Goal: Task Accomplishment & Management: Manage account settings

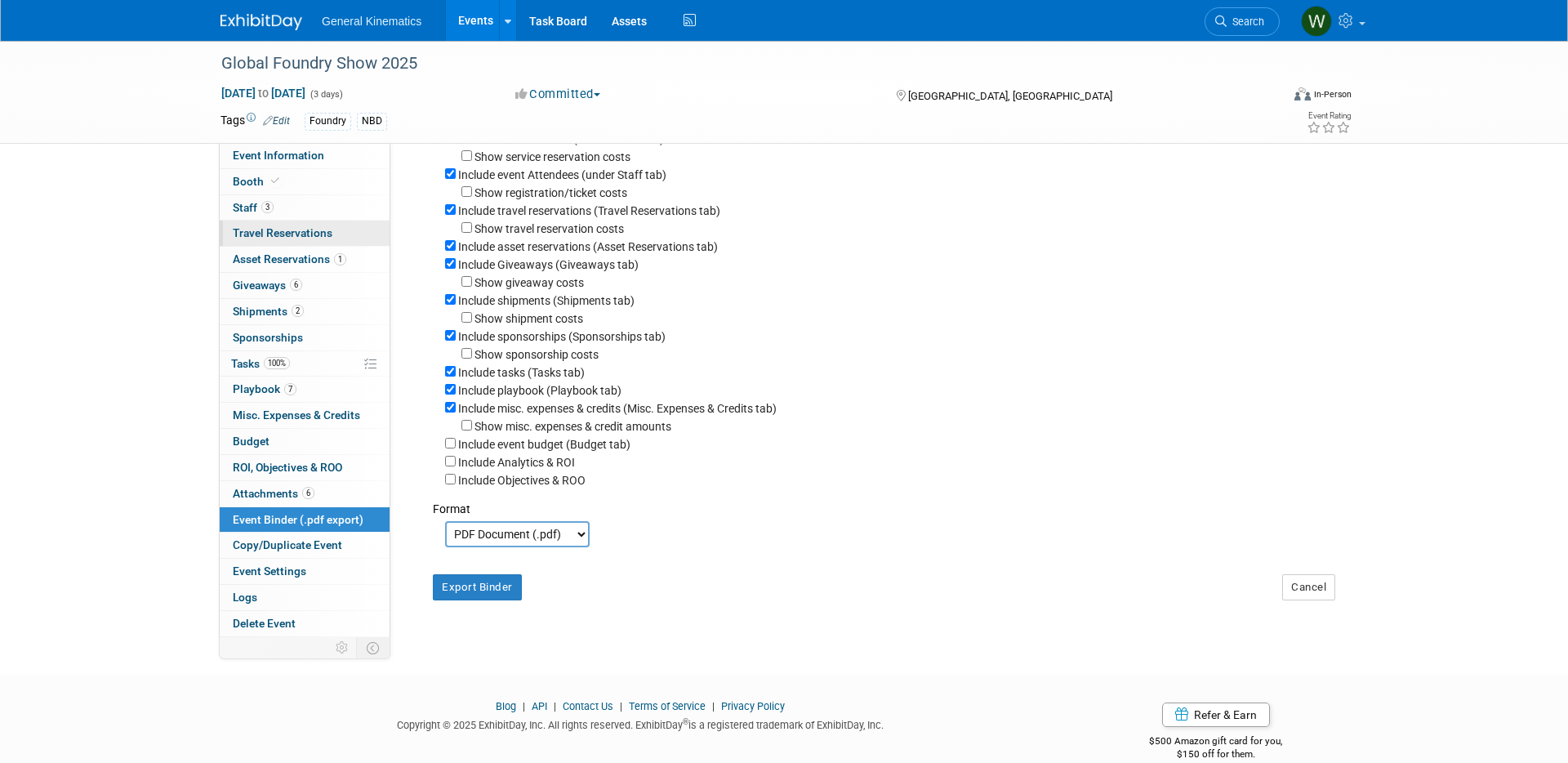
scroll to position [163, 0]
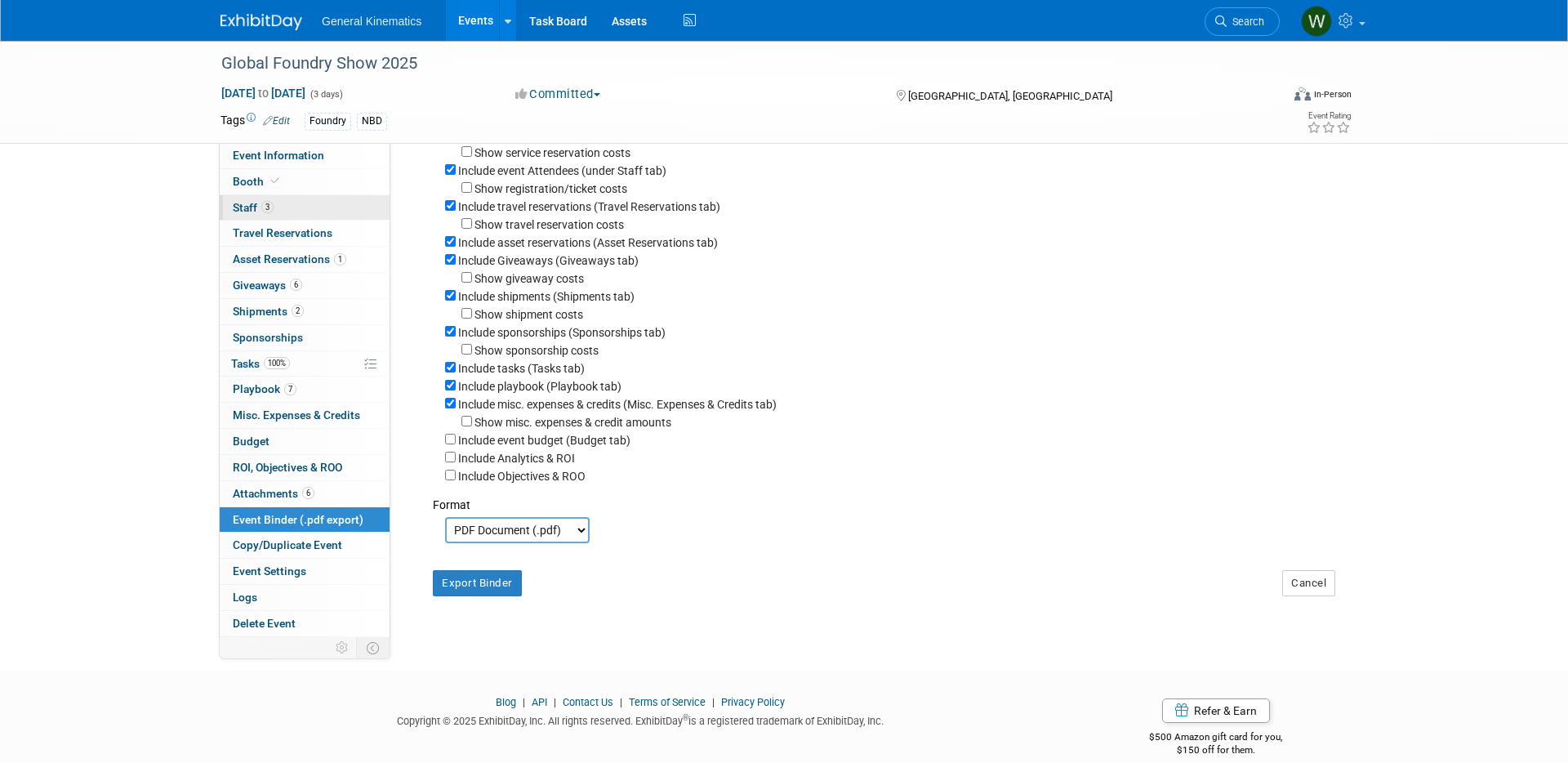
click at [257, 206] on span "Staff 3" at bounding box center [253, 208] width 41 height 13
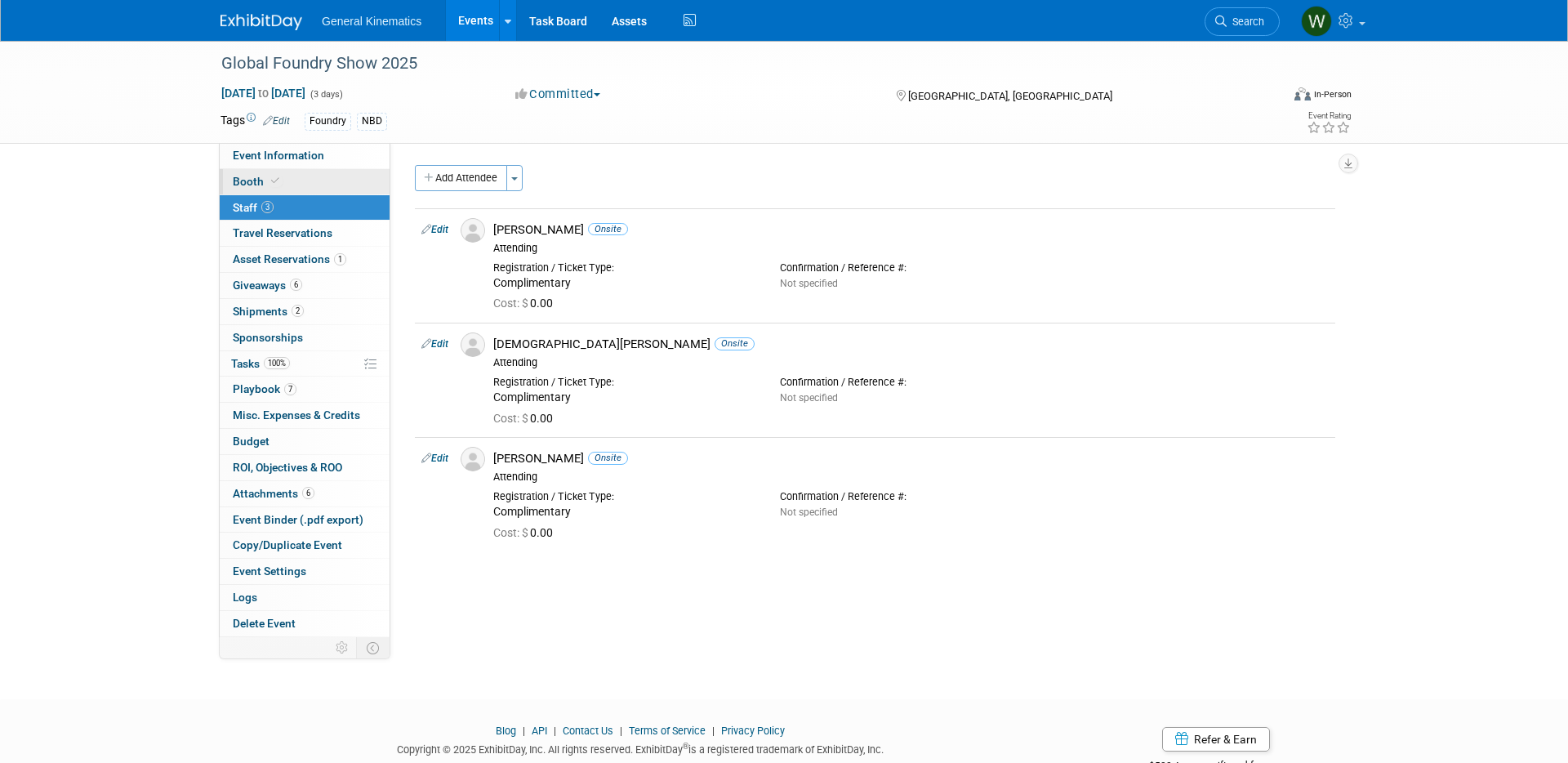
click at [297, 181] on link "Booth" at bounding box center [304, 181] width 170 height 26
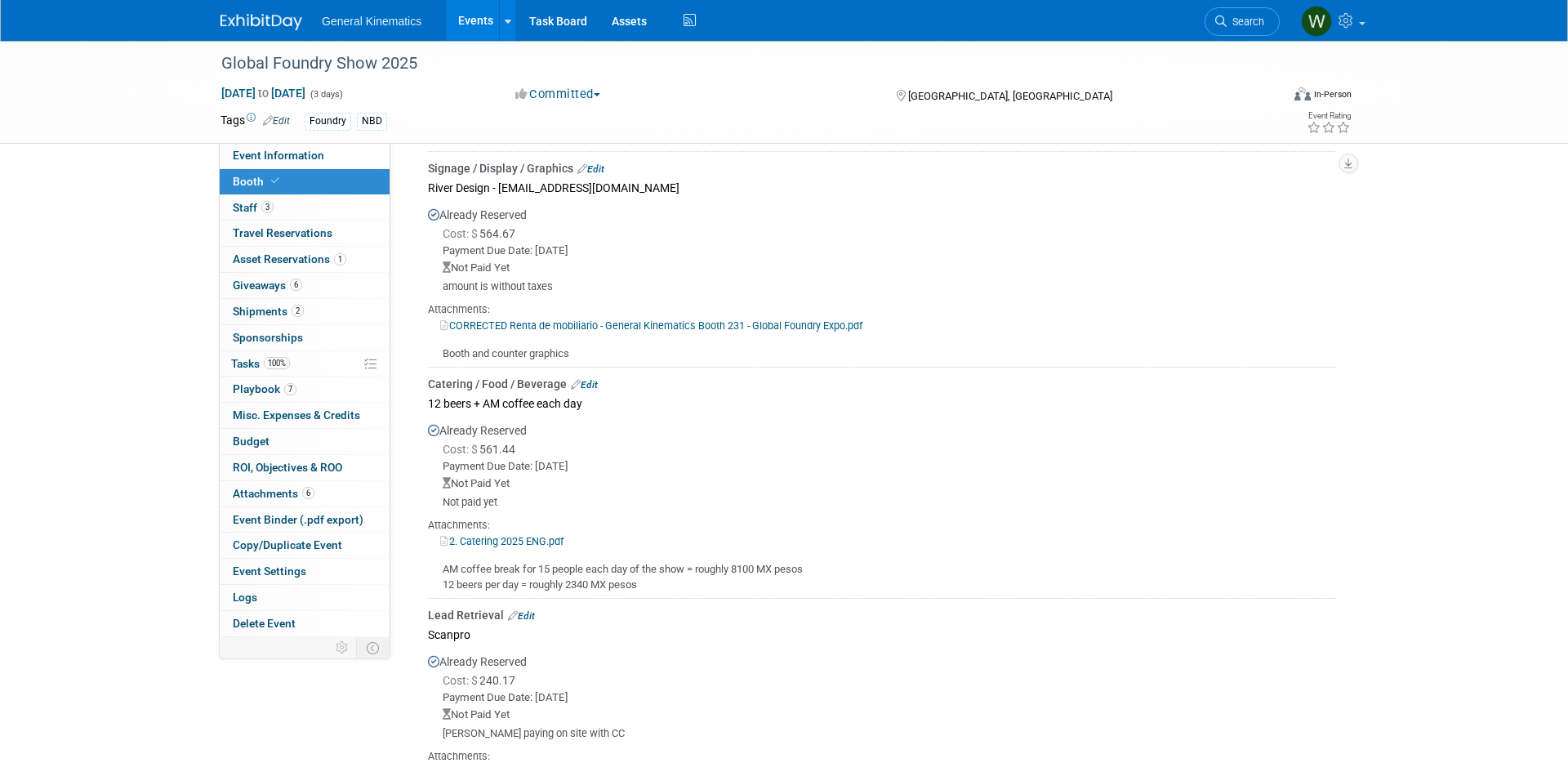
scroll to position [463, 0]
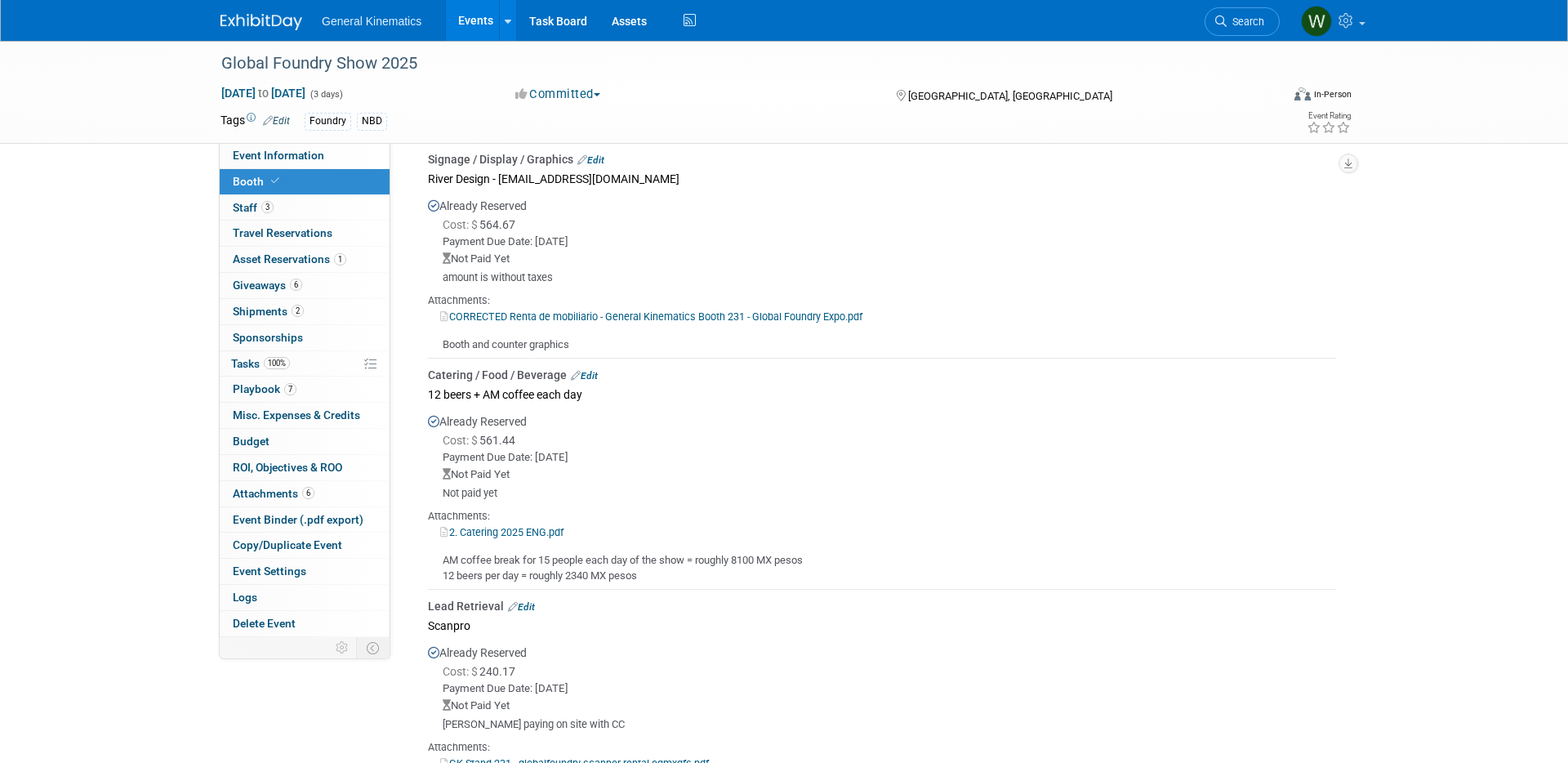
click at [597, 373] on link "Edit" at bounding box center [584, 376] width 27 height 12
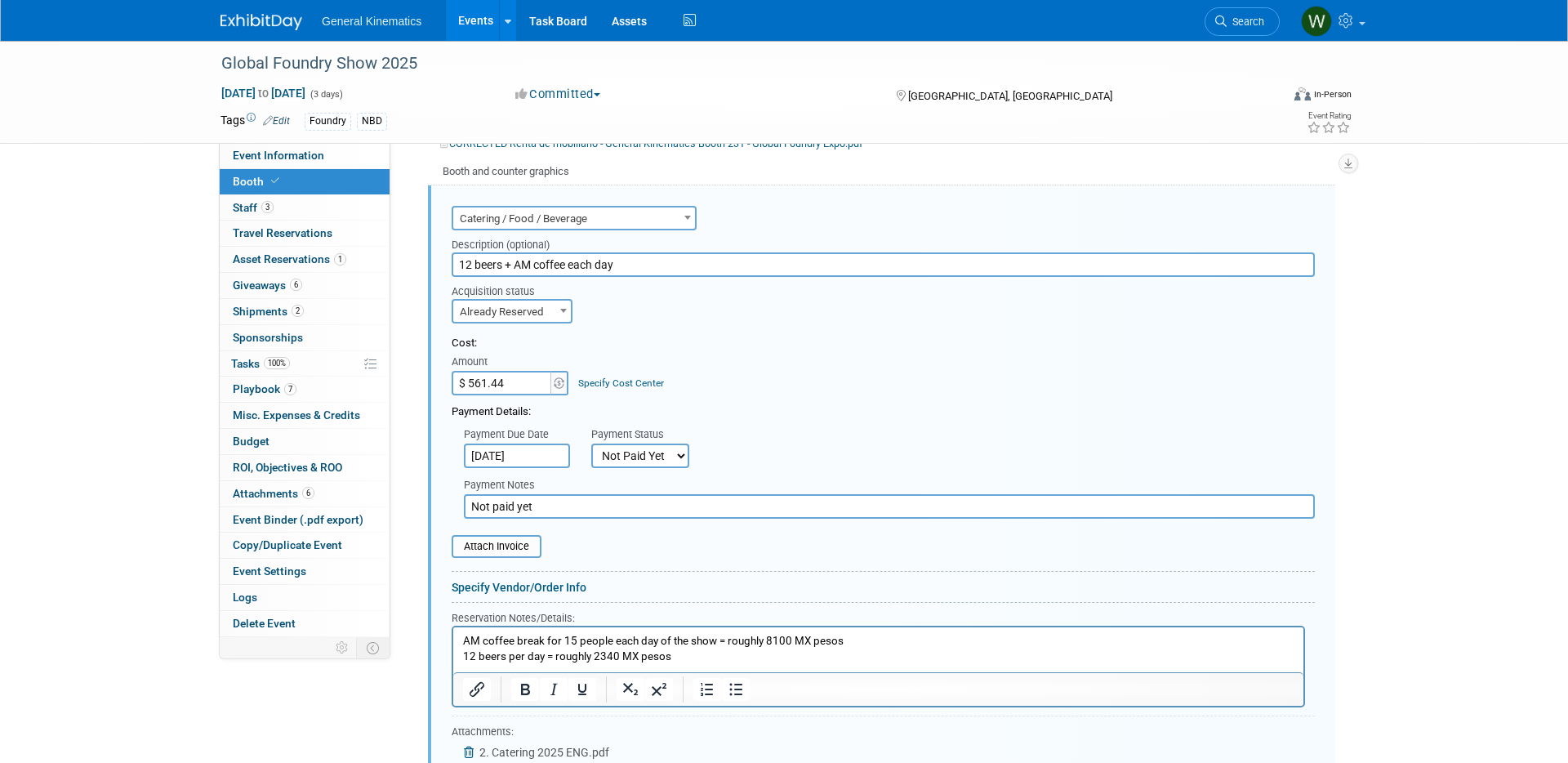
scroll to position [0, 0]
click at [561, 382] on img at bounding box center [558, 383] width 11 height 12
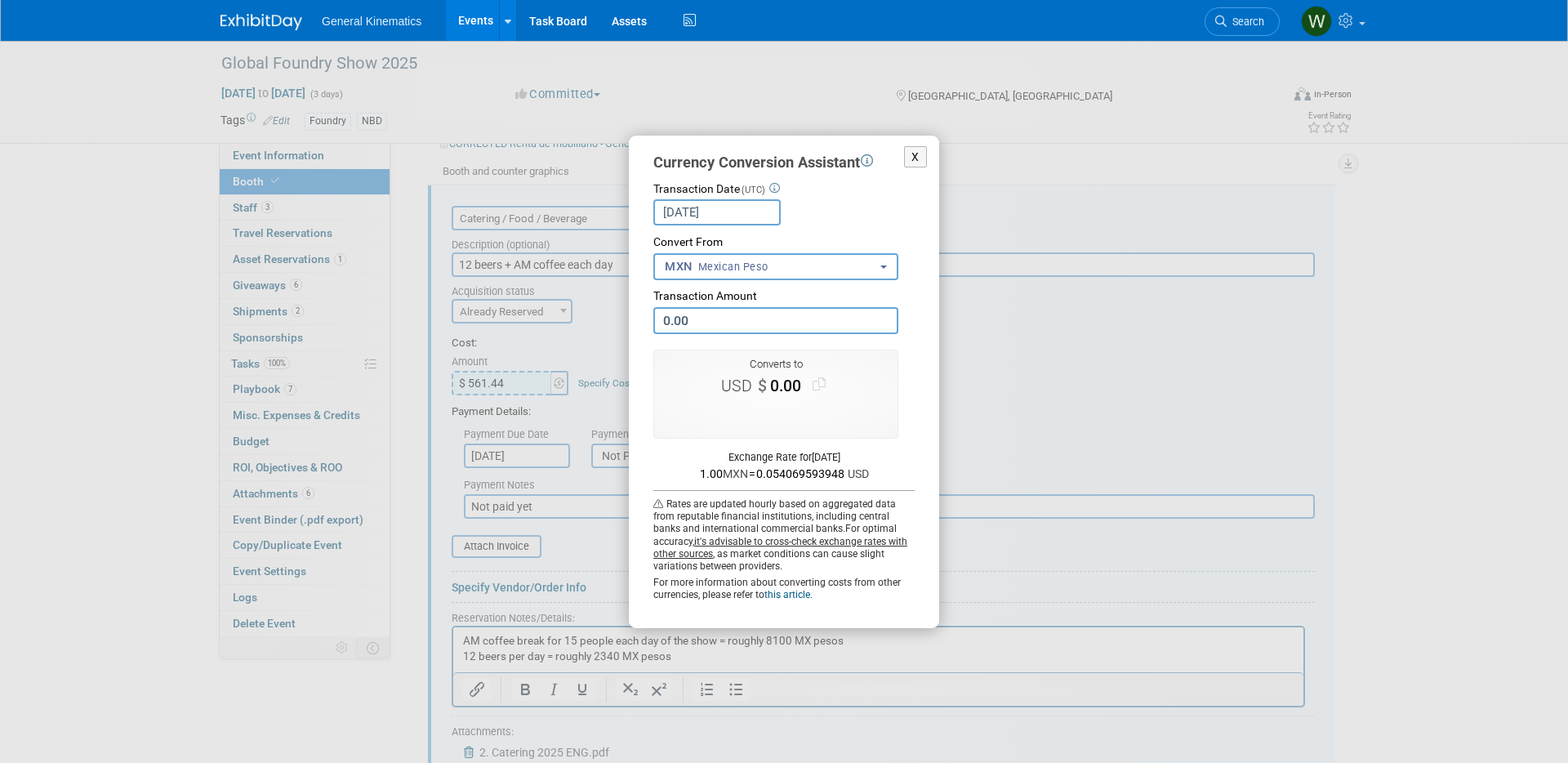
paste input "11,638.41"
type input "11,638.41"
click at [774, 416] on button "Use this amount" at bounding box center [776, 413] width 107 height 22
type input "$ 629.28"
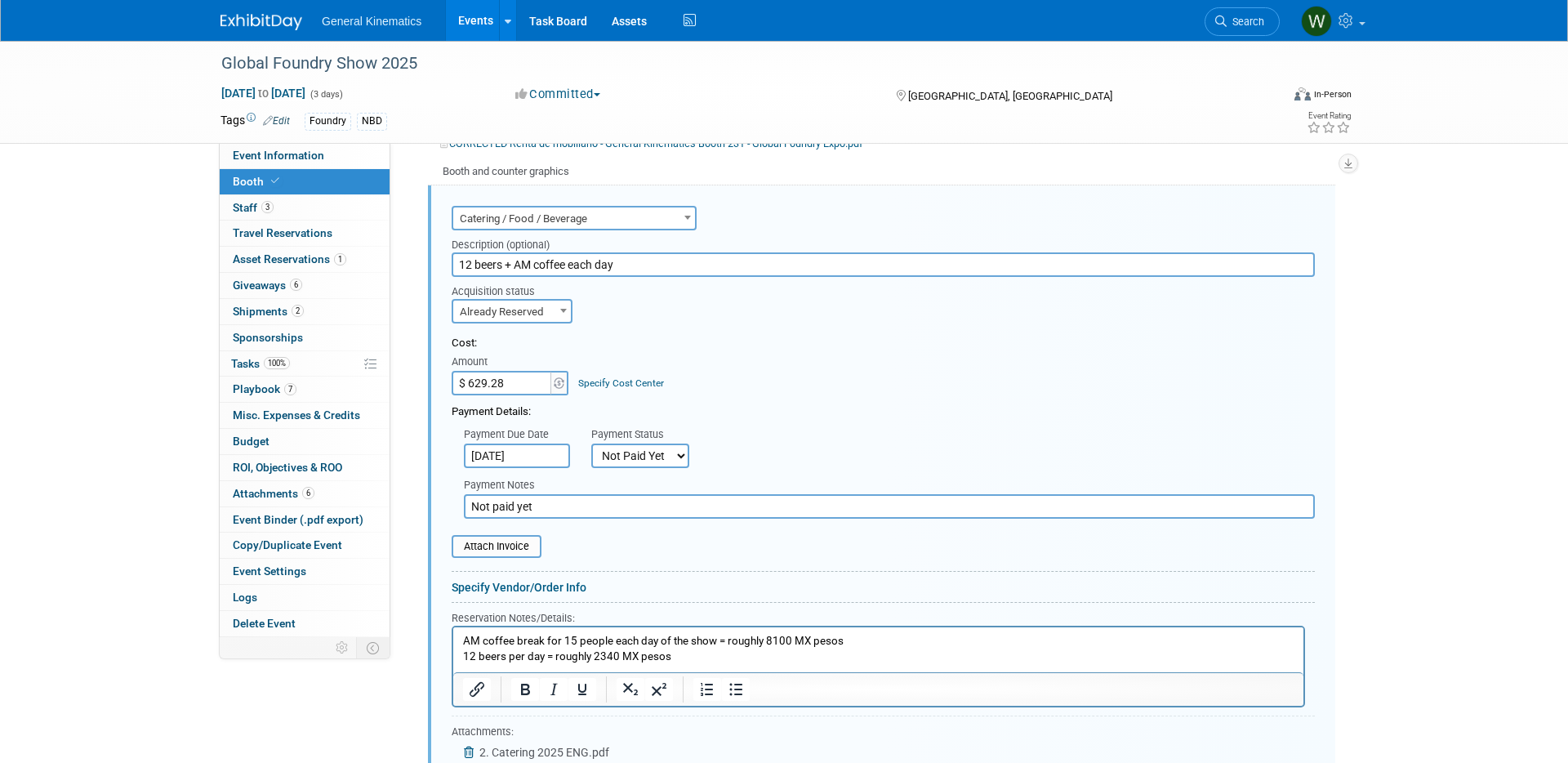
click at [567, 505] on input "Not paid yet" at bounding box center [889, 506] width 851 height 25
type input "N"
type input "w"
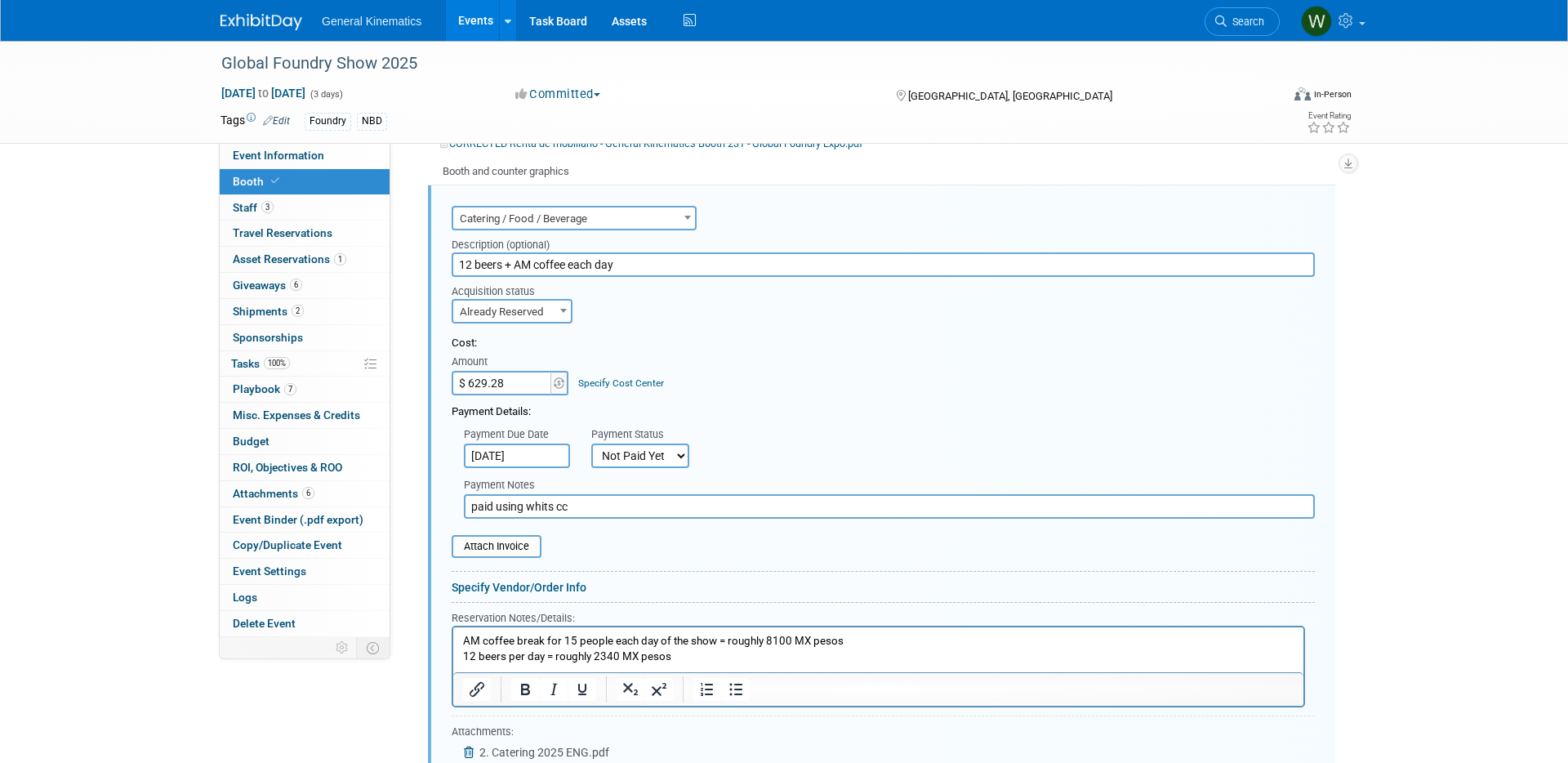
type input "paid using whits cc"
click at [653, 446] on select "Not Paid Yet Partially Paid Paid in Full" at bounding box center [640, 456] width 98 height 25
click at [591, 444] on select "Not Paid Yet Partially Paid Paid in Full" at bounding box center [640, 456] width 98 height 25
click at [642, 444] on select "Not Paid Yet Partially Paid Paid in Full" at bounding box center [640, 456] width 98 height 25
select select "1"
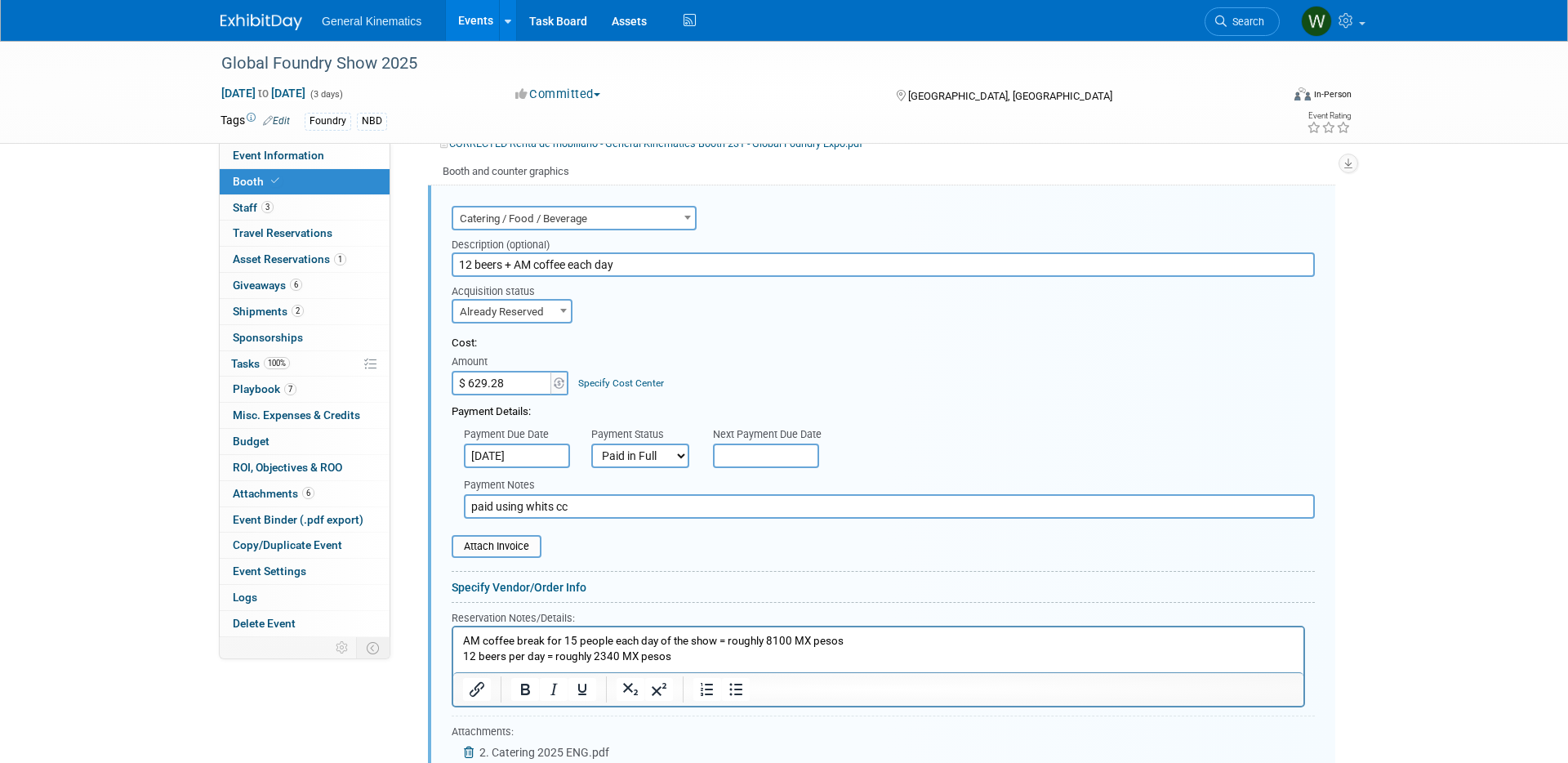
click at [591, 444] on select "Not Paid Yet Partially Paid Paid in Full" at bounding box center [640, 456] width 98 height 25
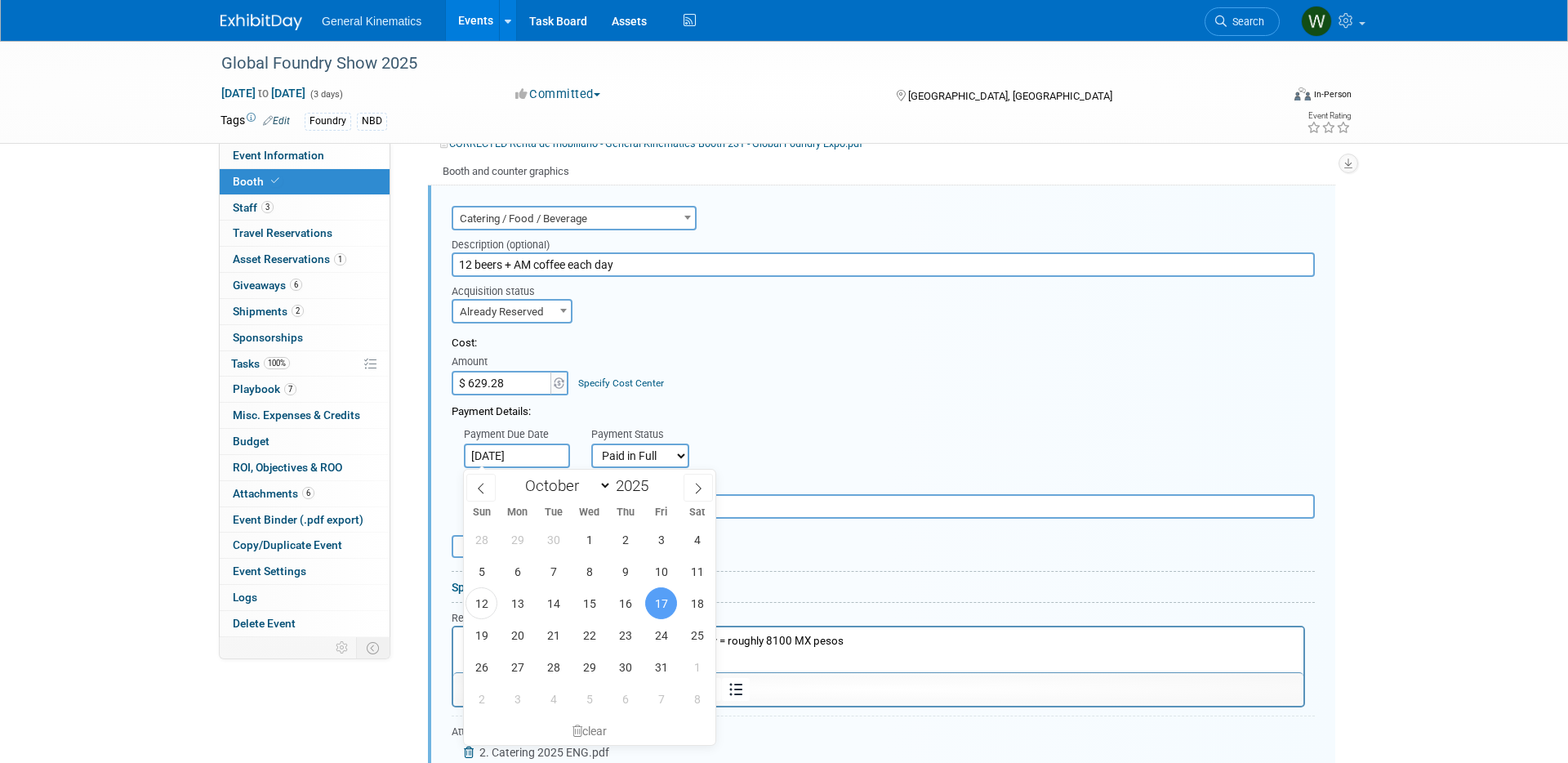
click at [530, 458] on input "[DATE]" at bounding box center [516, 456] width 106 height 25
click at [520, 599] on span "13" at bounding box center [517, 603] width 32 height 32
type input "[DATE]"
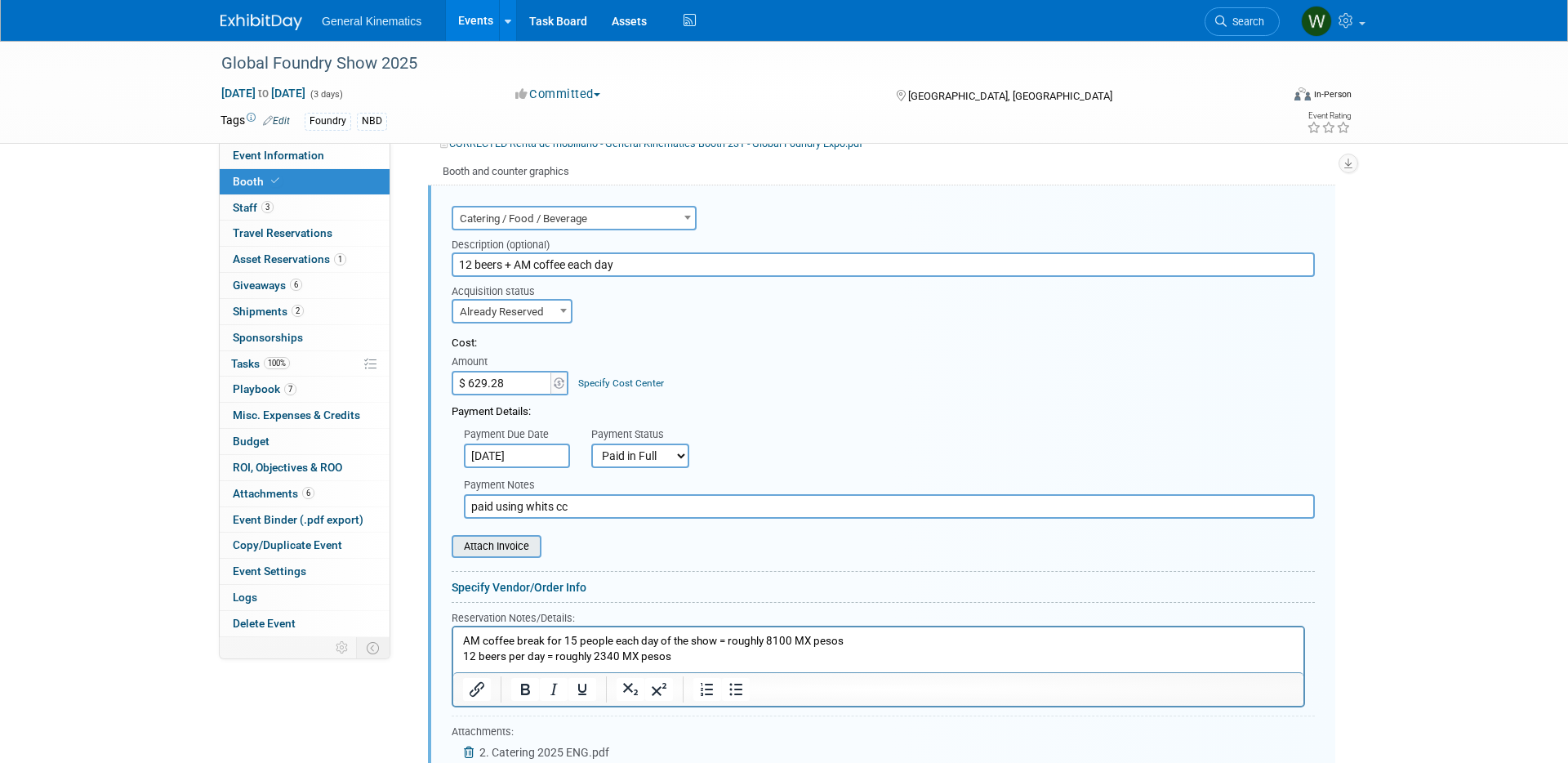
click at [509, 549] on input "file" at bounding box center [443, 547] width 195 height 20
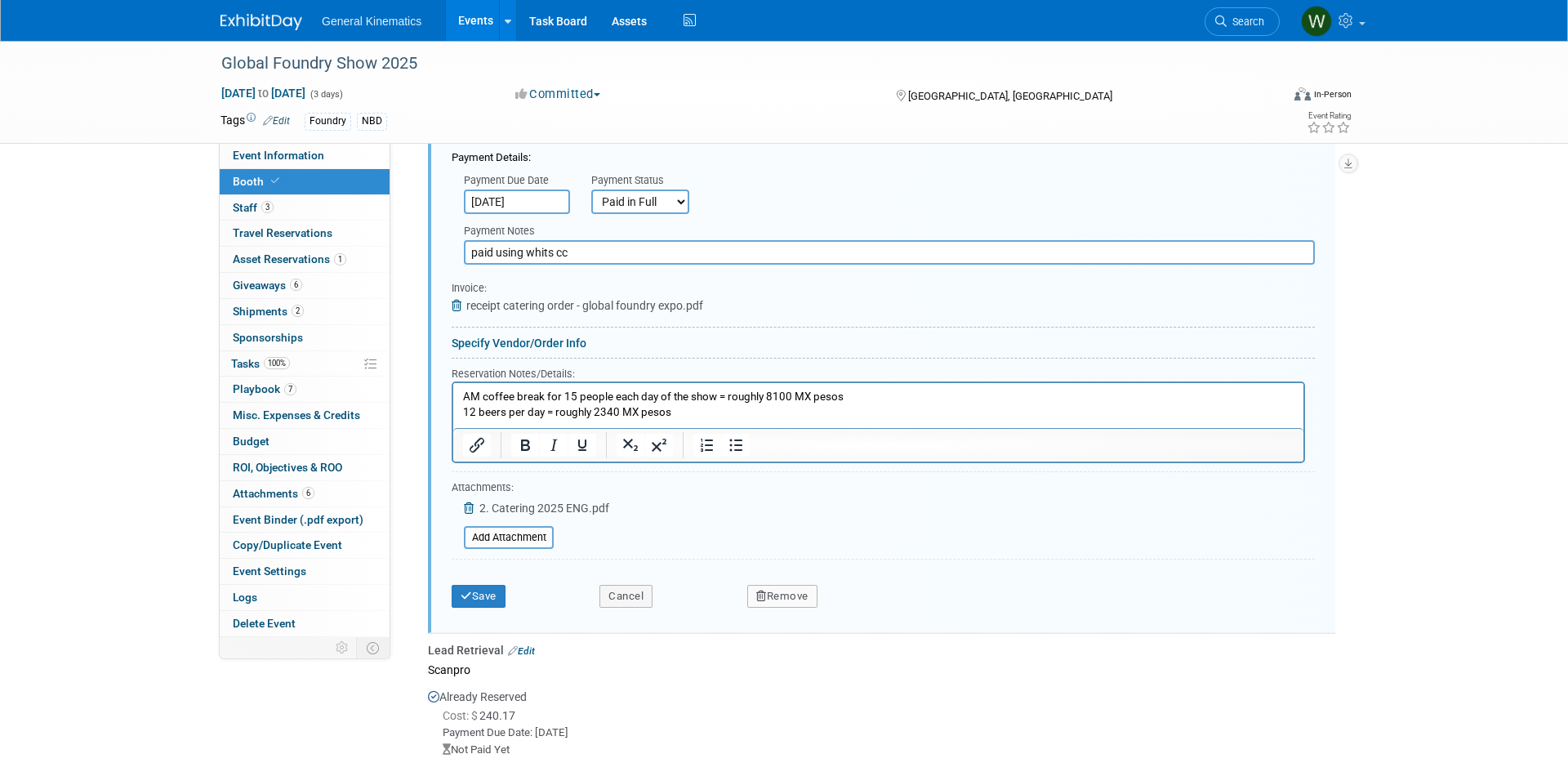
scroll to position [896, 0]
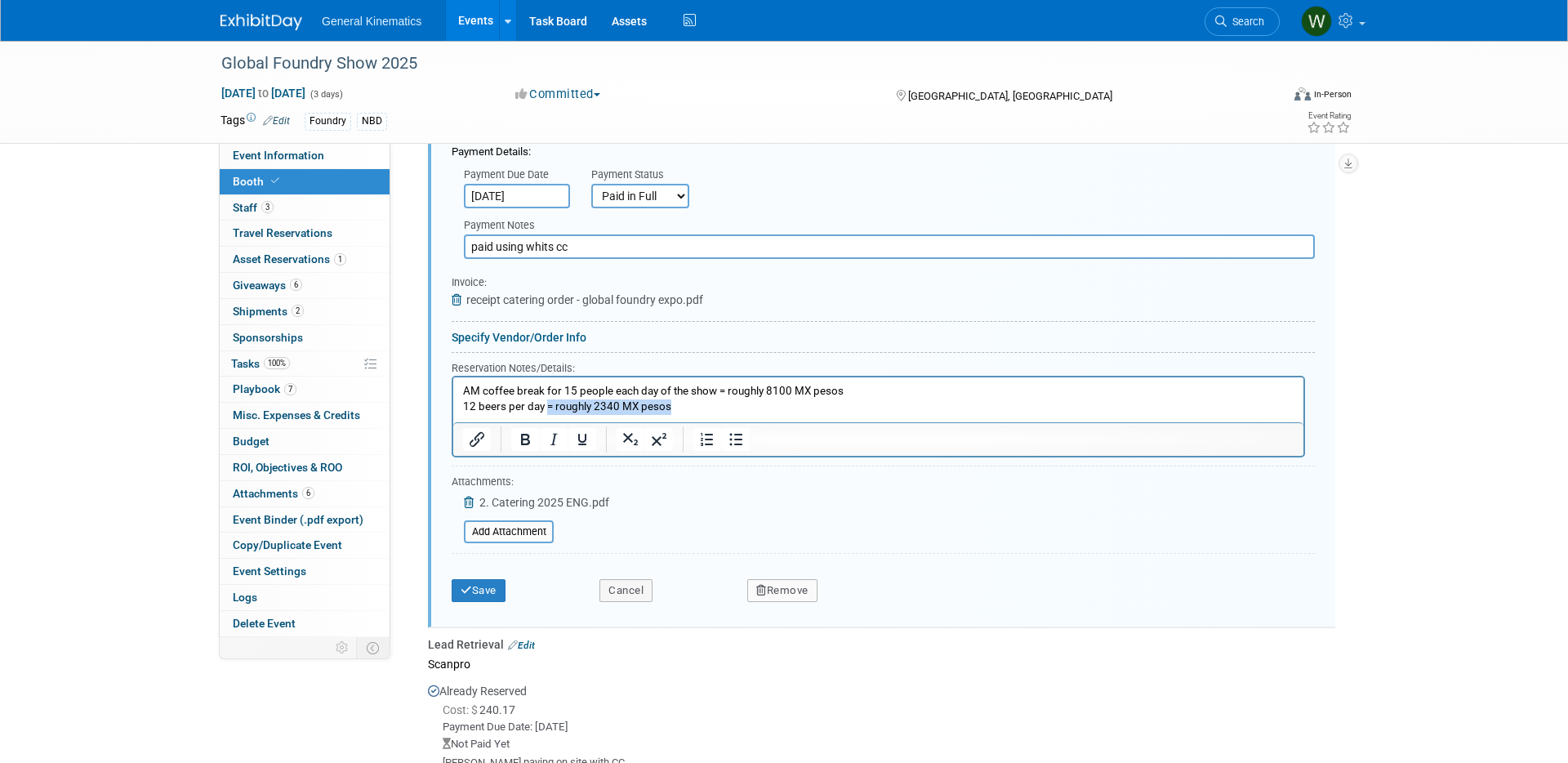
drag, startPoint x: 677, startPoint y: 407, endPoint x: 548, endPoint y: 407, distance: 129.0
click at [546, 407] on p "AM coffee break for 15 people each day of the show = roughly 8100 MX pesos 12 b…" at bounding box center [878, 398] width 831 height 31
drag, startPoint x: 854, startPoint y: 389, endPoint x: 726, endPoint y: 394, distance: 128.1
click at [723, 394] on p "AM coffee break for 15 people each day of the show = roughly 8100 MX pesos 12 b…" at bounding box center [878, 398] width 831 height 31
click at [486, 589] on button "Save" at bounding box center [478, 591] width 54 height 23
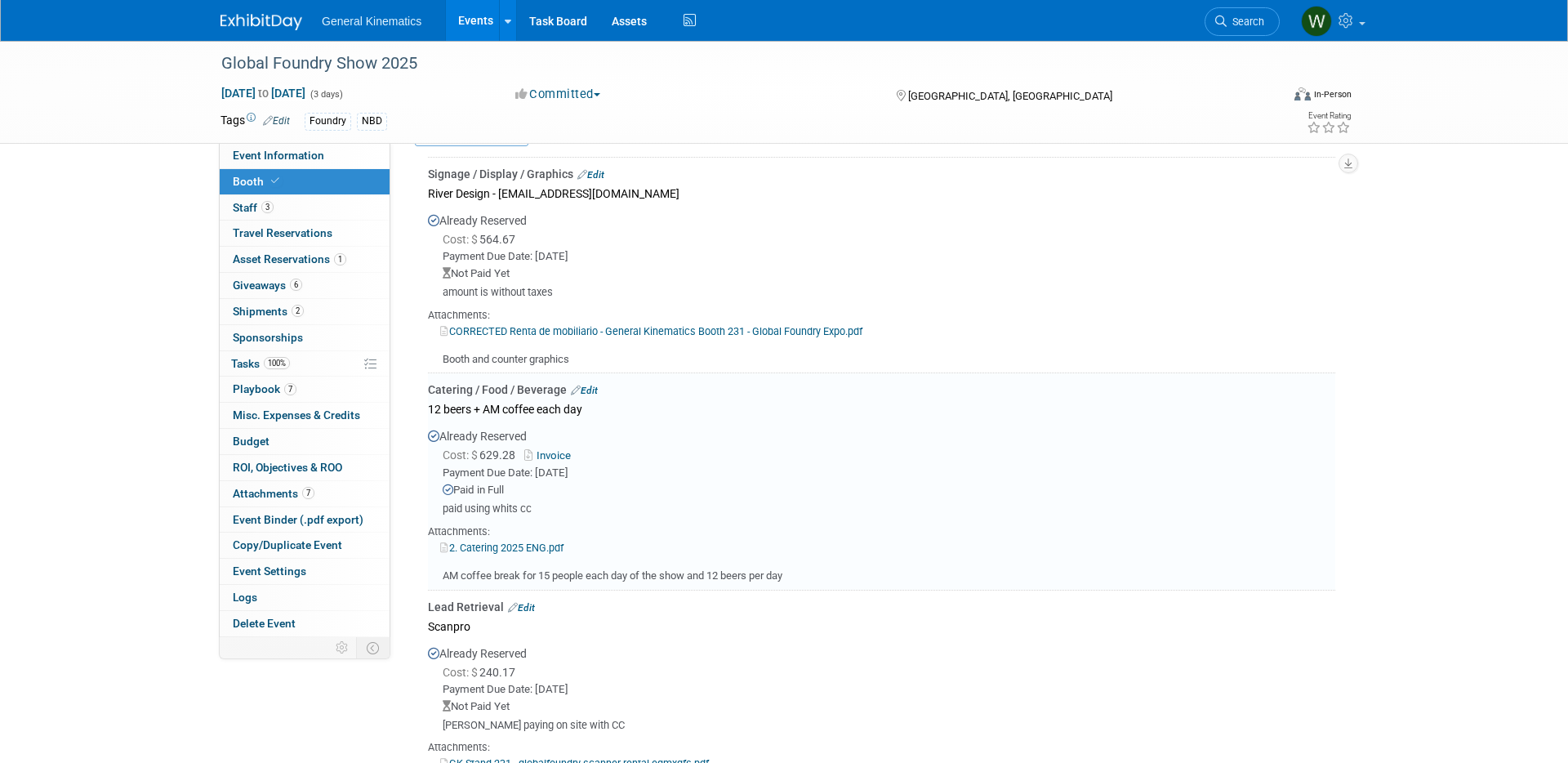
scroll to position [448, 0]
click at [708, 469] on div "Payment Due Date: [DATE]" at bounding box center [889, 473] width 892 height 16
click at [260, 440] on span "Budget" at bounding box center [251, 441] width 37 height 13
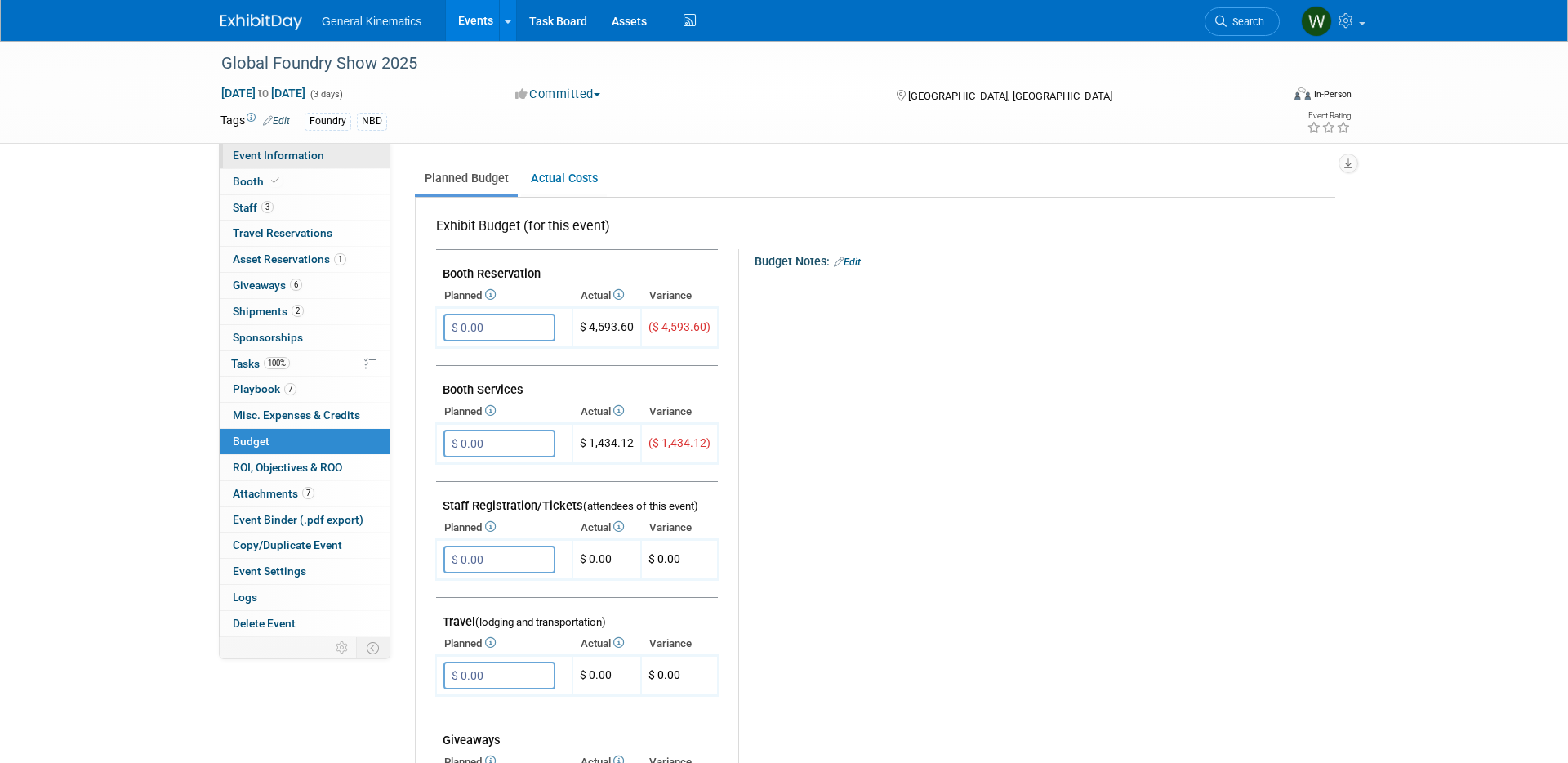
scroll to position [0, 0]
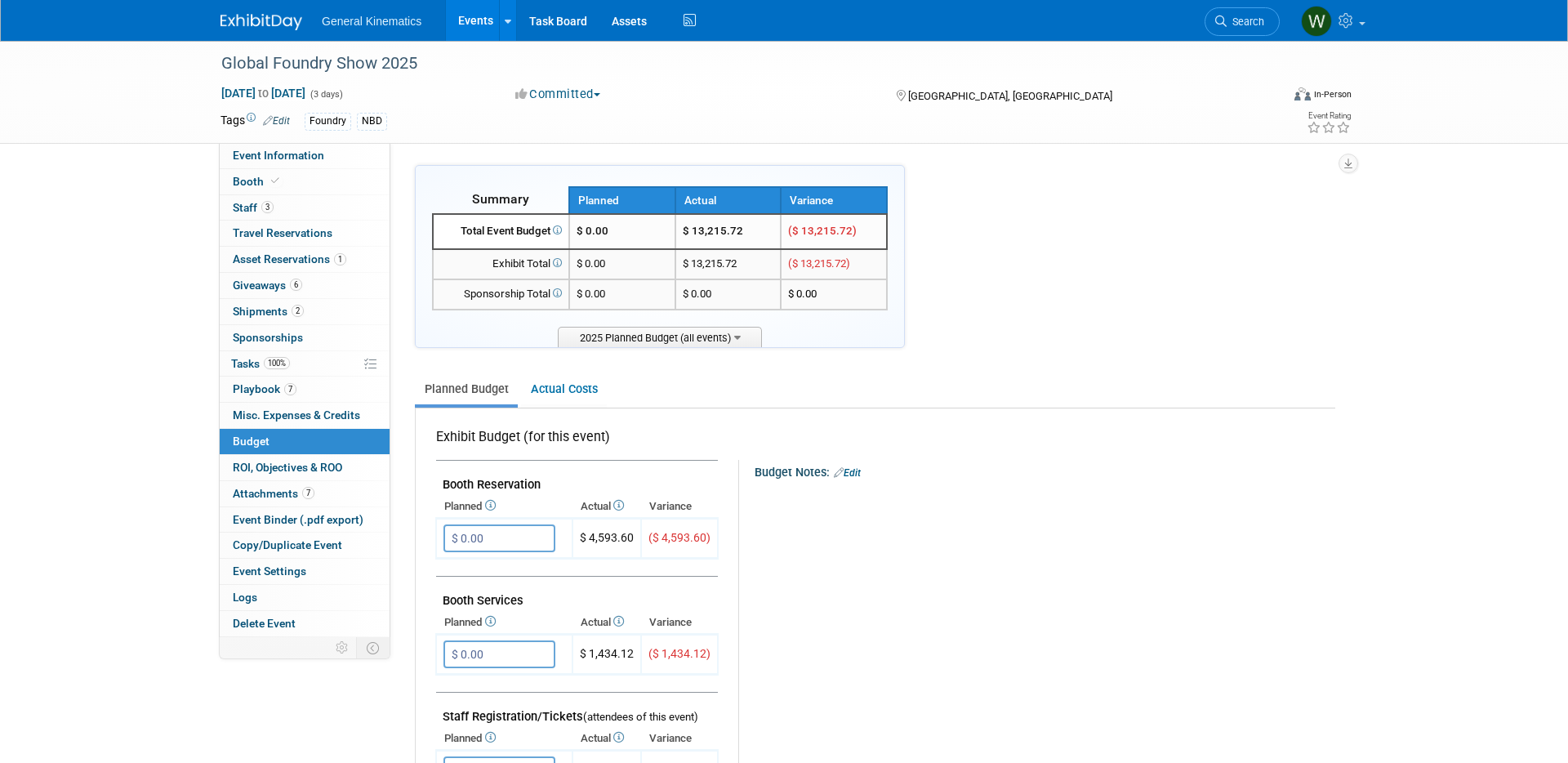
click at [269, 25] on img at bounding box center [261, 22] width 82 height 16
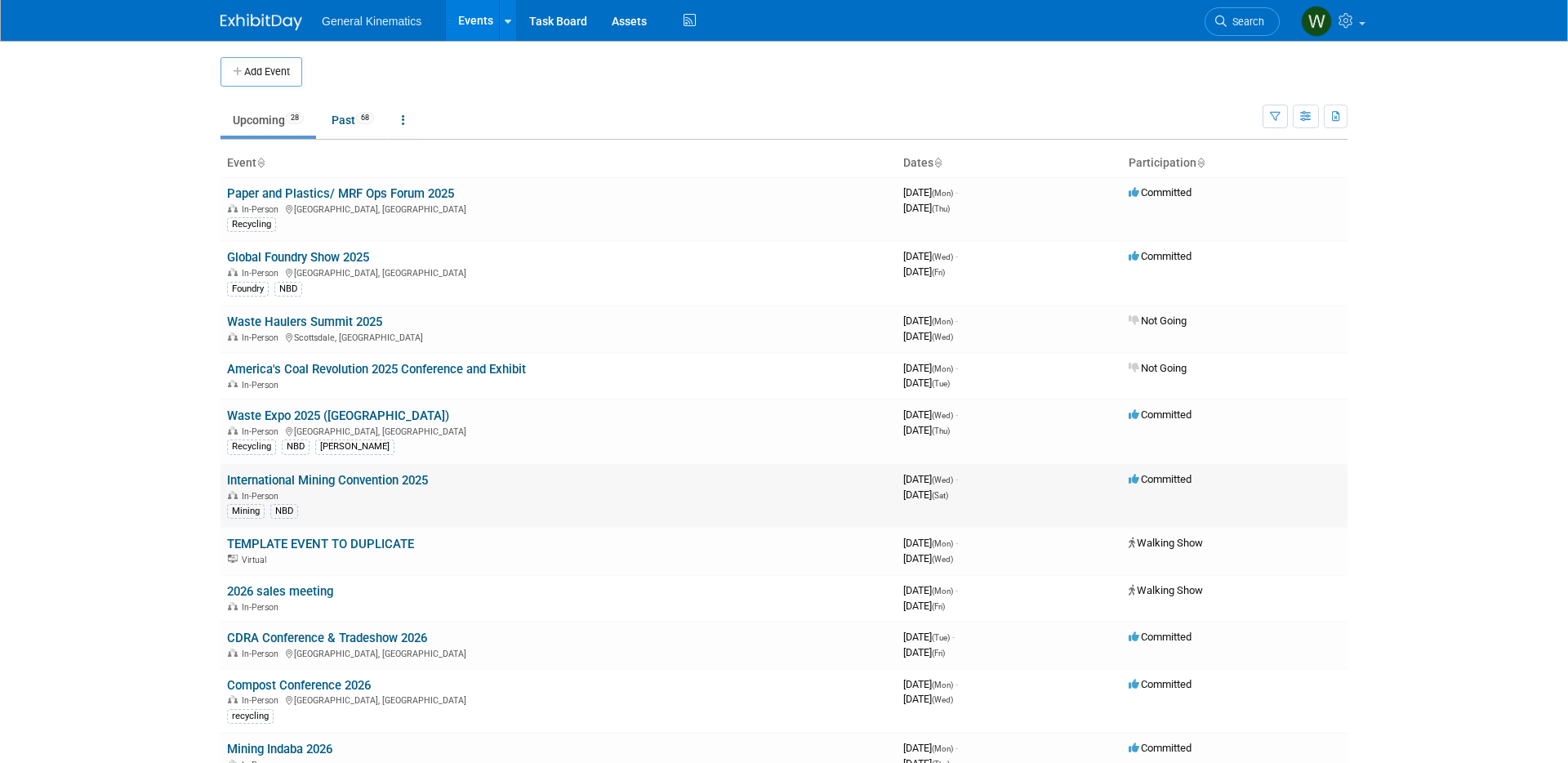
click at [333, 475] on link "International Mining Convention 2025" at bounding box center [327, 480] width 201 height 15
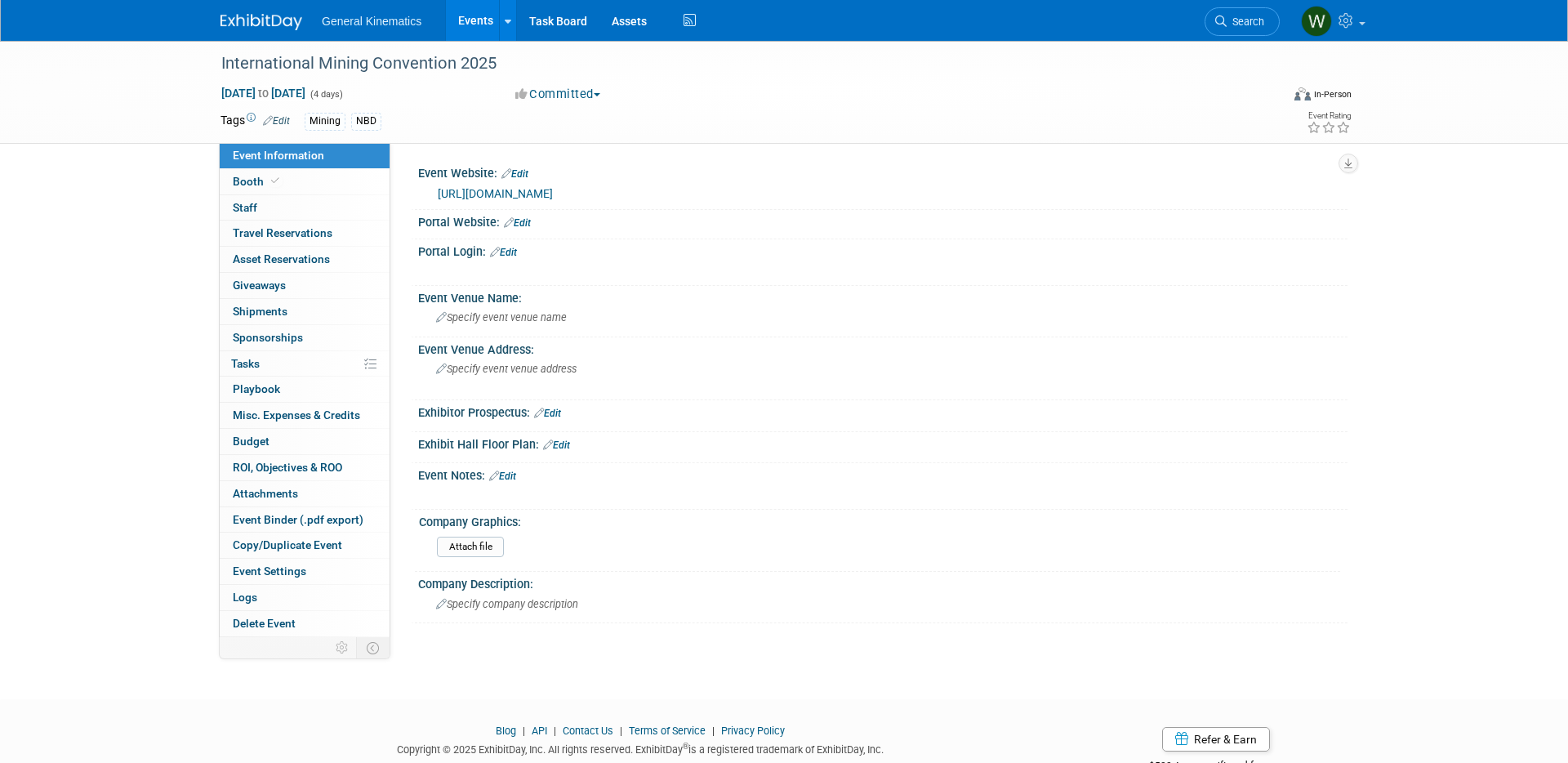
click at [547, 195] on link "https://www.convencionmineramexico.mx/" at bounding box center [496, 194] width 115 height 13
drag, startPoint x: 322, startPoint y: 179, endPoint x: 360, endPoint y: 193, distance: 40.5
click at [322, 179] on link "Booth" at bounding box center [304, 181] width 170 height 26
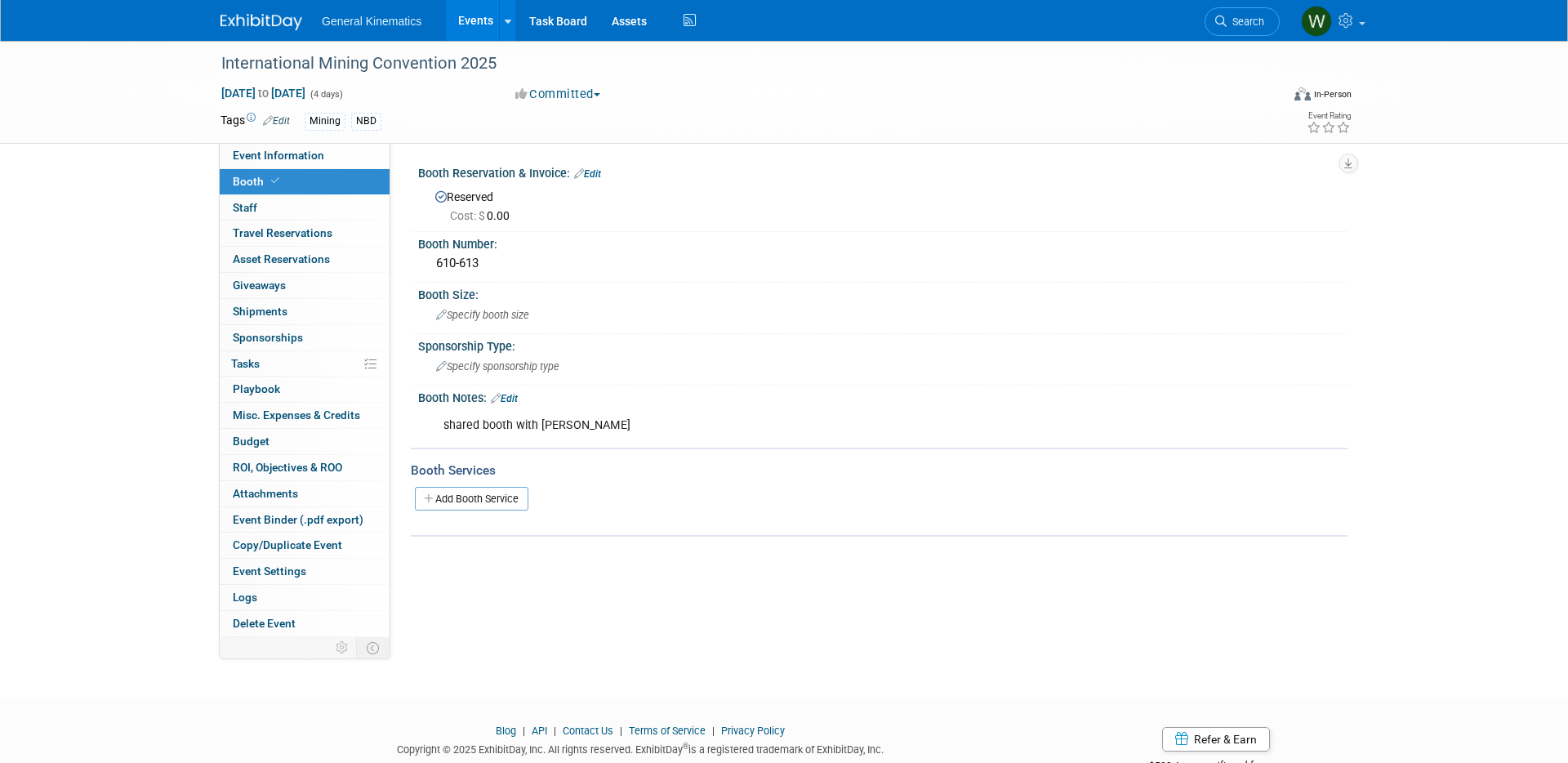
click at [601, 172] on link "Edit" at bounding box center [587, 174] width 27 height 12
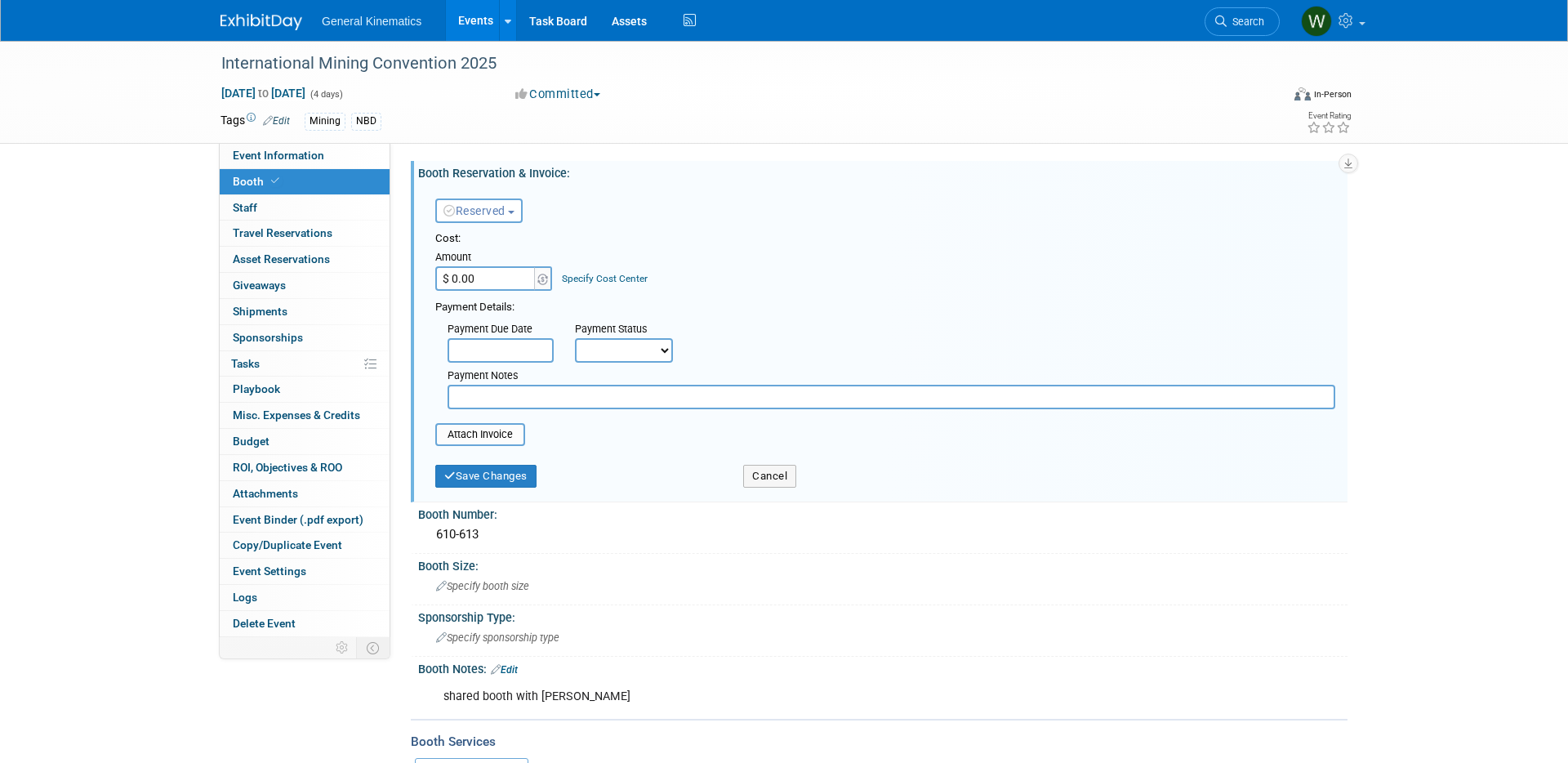
click at [512, 364] on div "Payment Notes" at bounding box center [892, 386] width 912 height 46
click at [489, 277] on input "$ 0.00" at bounding box center [487, 279] width 102 height 25
type input "$ 15,000.00"
click at [504, 205] on span "Reserved" at bounding box center [474, 211] width 62 height 13
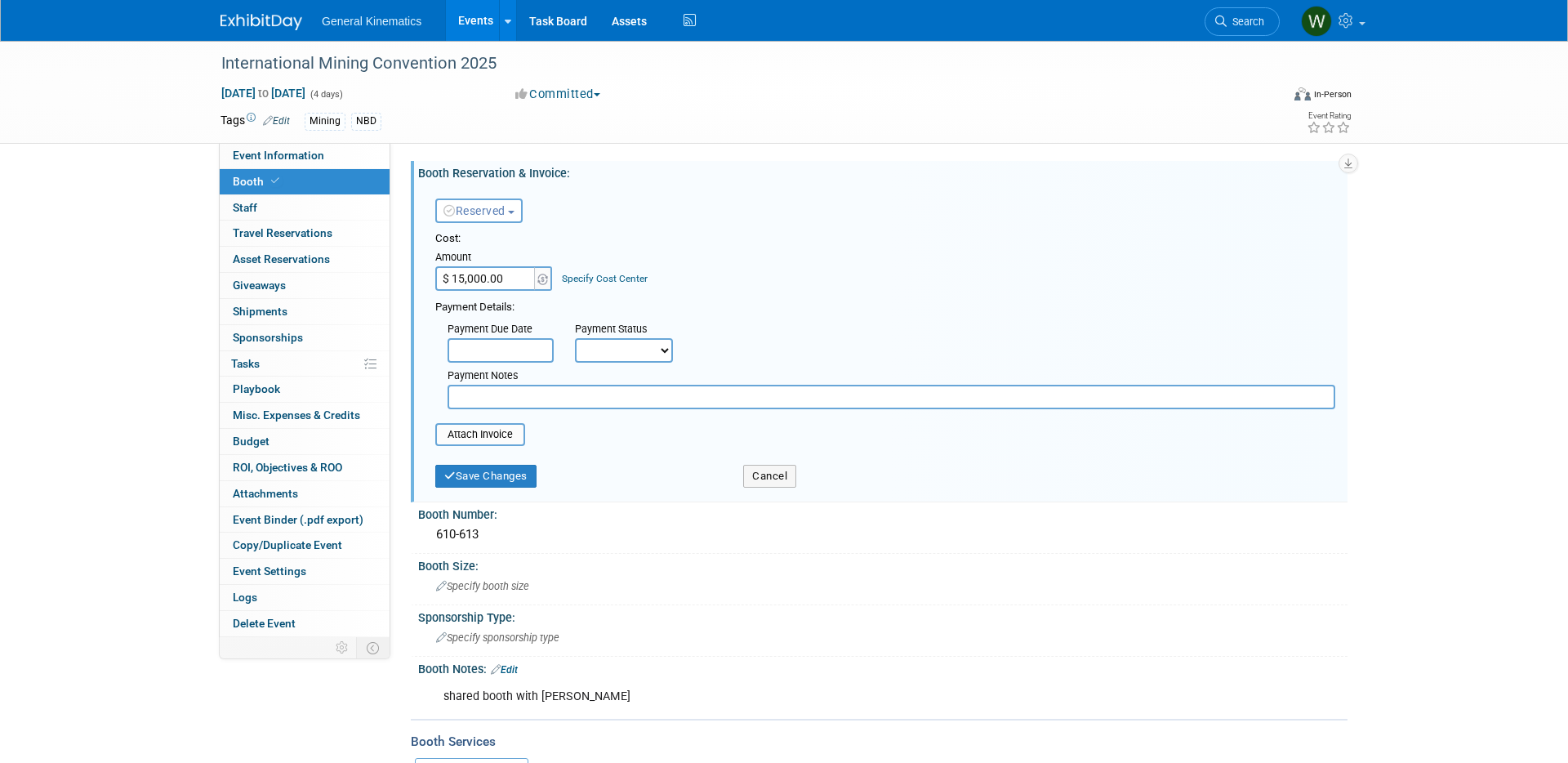
click at [529, 398] on input "text" at bounding box center [892, 397] width 888 height 25
type input "one payment to castmet for shared booth"
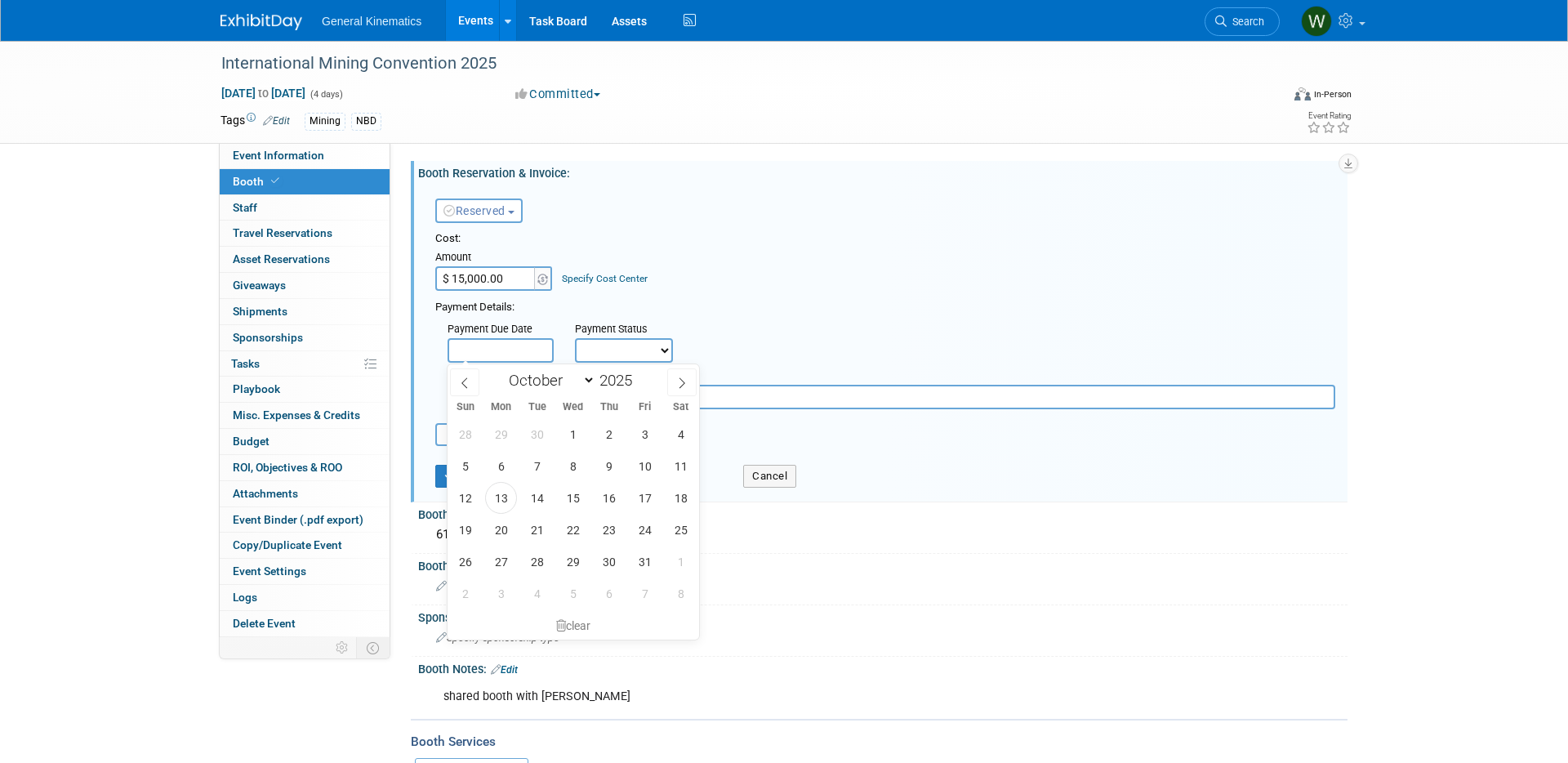
click at [488, 352] on input "text" at bounding box center [501, 351] width 106 height 25
click at [471, 387] on span at bounding box center [465, 383] width 30 height 28
select select "8"
click at [647, 558] on span "3" at bounding box center [644, 561] width 32 height 32
type input "Oct 3, 2025"
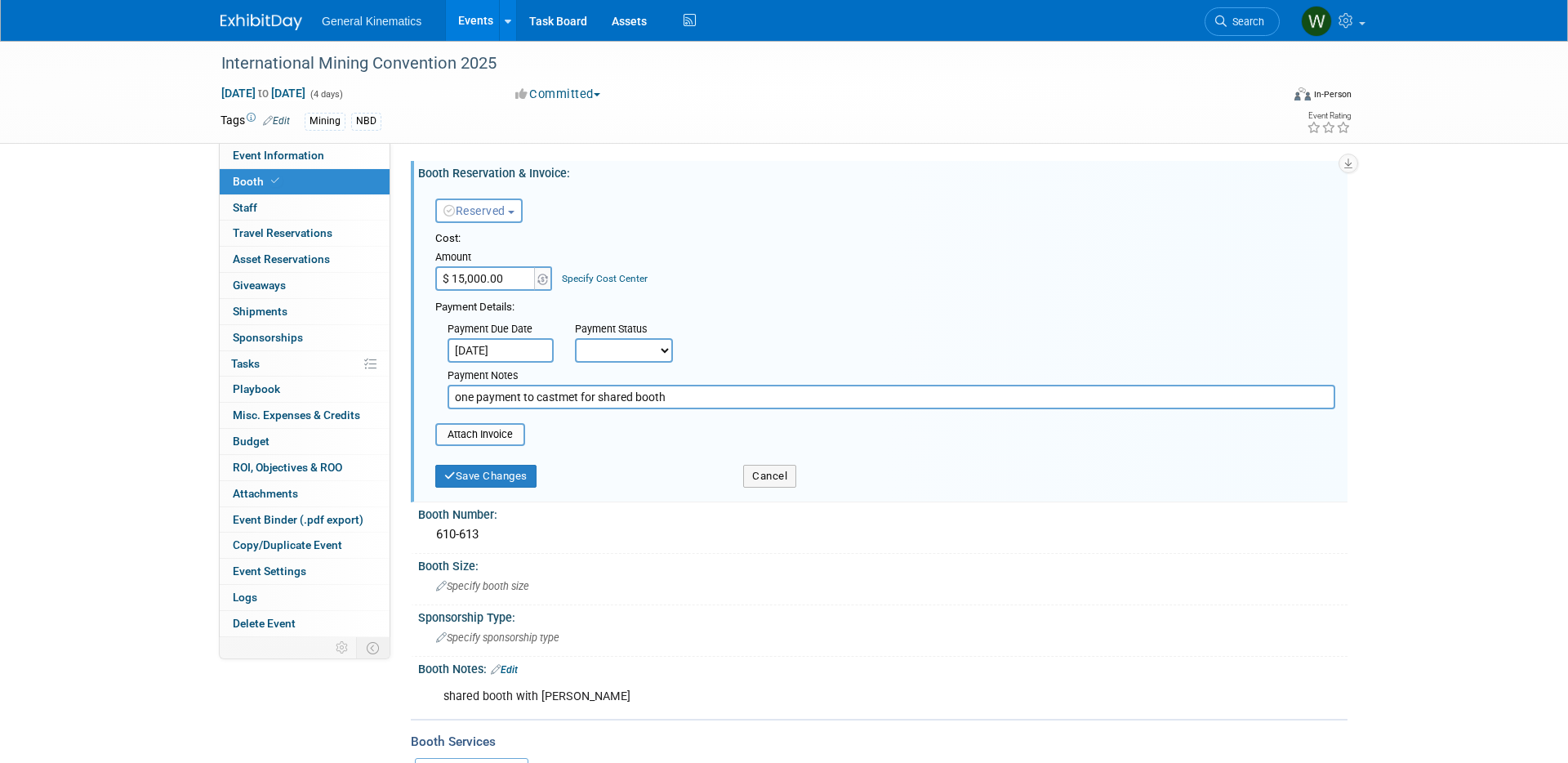
click at [612, 359] on select "Not Paid Yet Partially Paid Paid in Full" at bounding box center [624, 351] width 98 height 25
select select "1"
click at [575, 338] on select "Not Paid Yet Partially Paid Paid in Full" at bounding box center [624, 351] width 98 height 25
click at [516, 483] on button "Save Changes" at bounding box center [486, 476] width 101 height 23
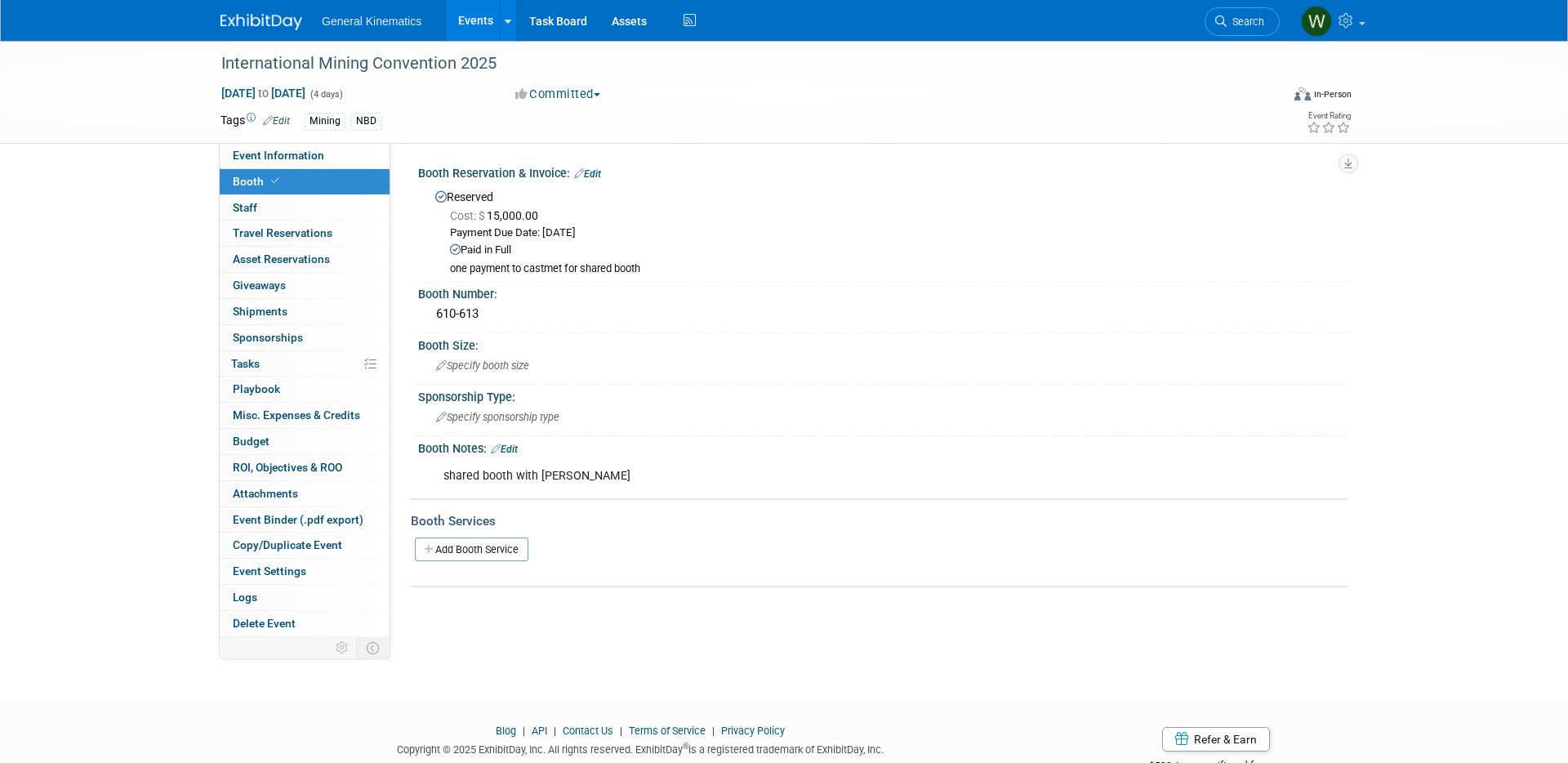
click at [592, 175] on link "Edit" at bounding box center [587, 174] width 27 height 12
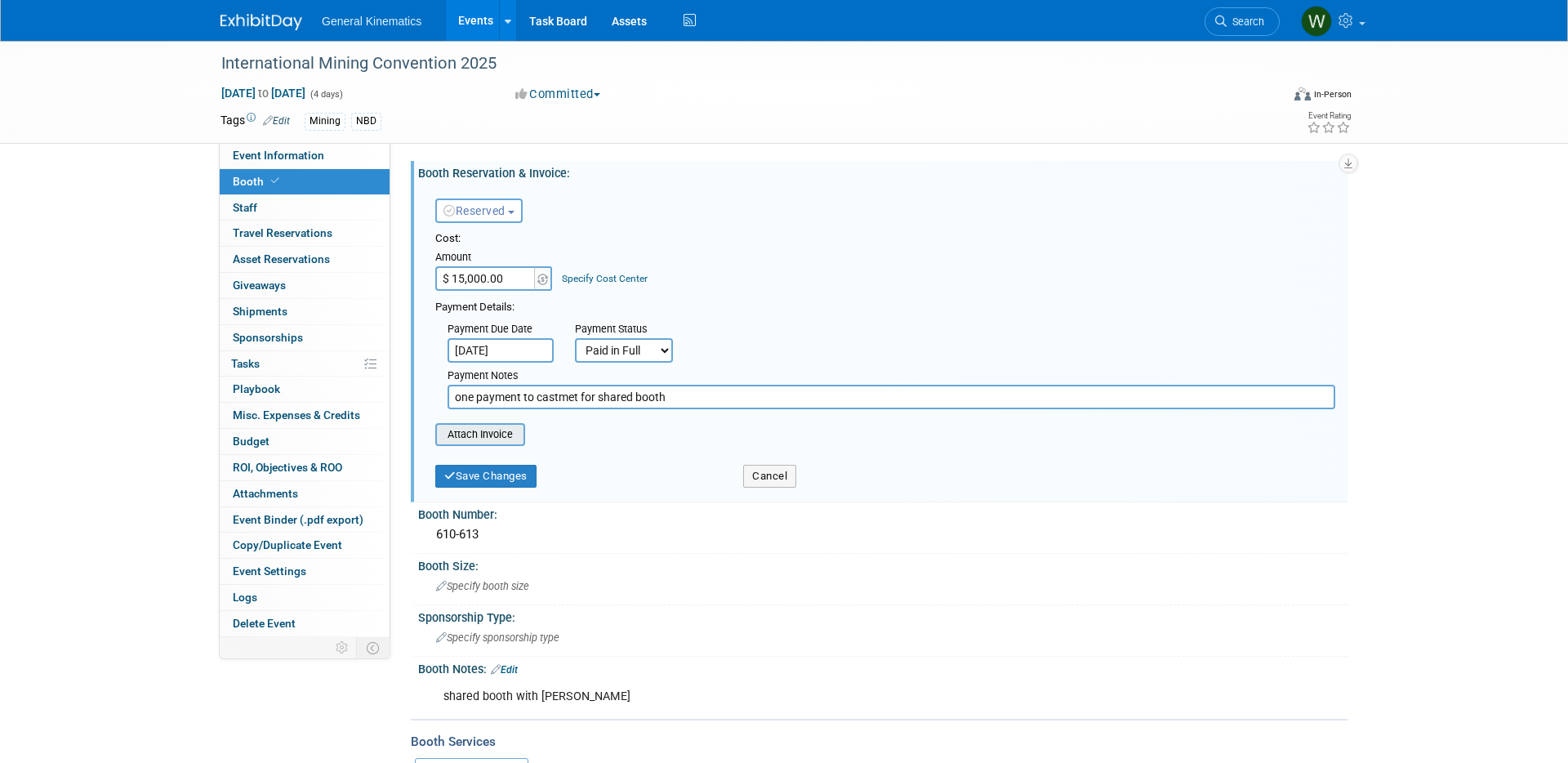
click at [484, 439] on input "file" at bounding box center [426, 435] width 195 height 20
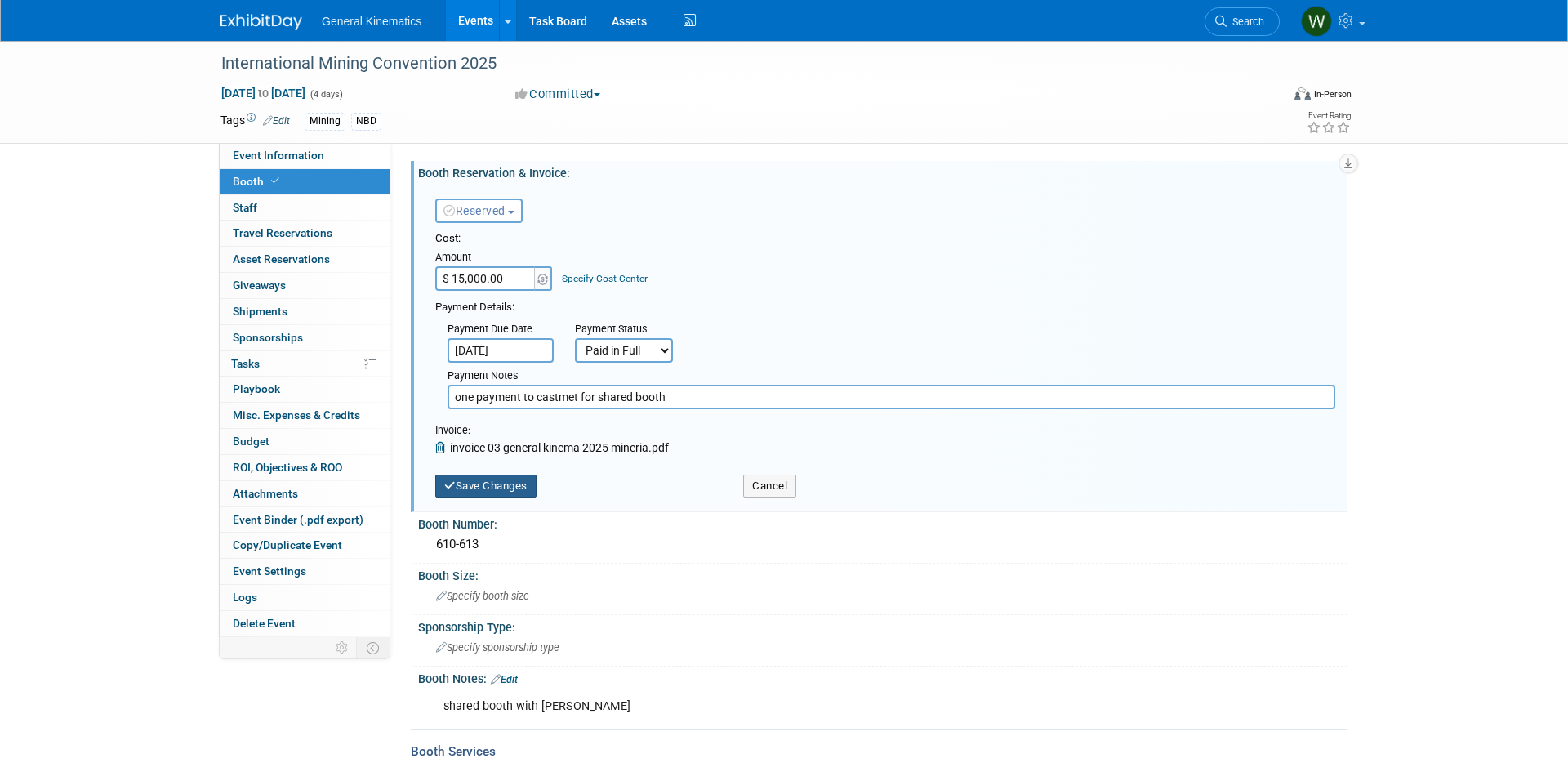
click at [487, 489] on button "Save Changes" at bounding box center [486, 486] width 101 height 23
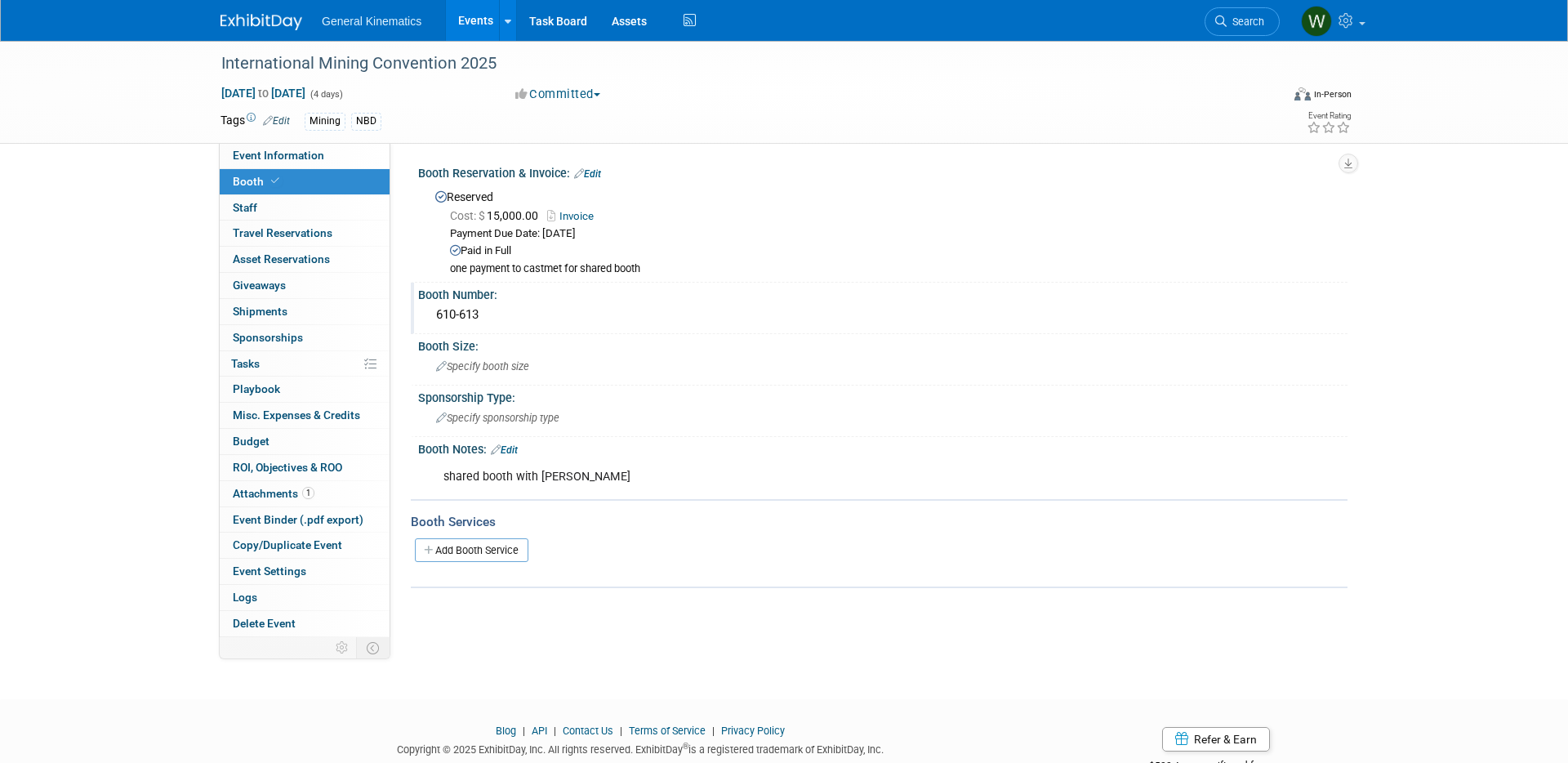
drag, startPoint x: 446, startPoint y: 317, endPoint x: 410, endPoint y: 314, distance: 36.1
click at [411, 314] on div "Booth Number: 610-613" at bounding box center [879, 308] width 937 height 51
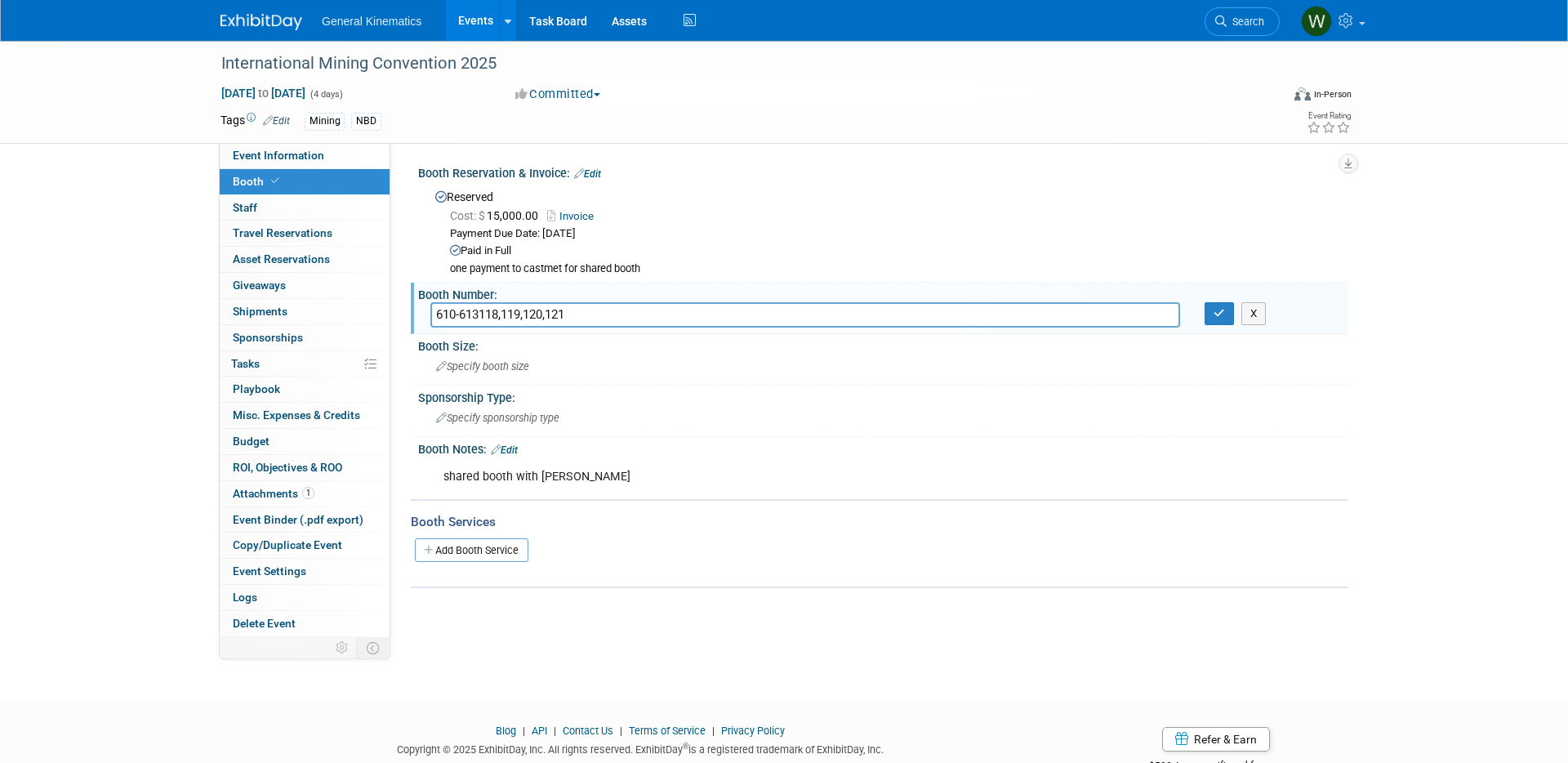
drag, startPoint x: 482, startPoint y: 312, endPoint x: 426, endPoint y: 315, distance: 56.1
click at [426, 315] on div "610-613118,119,120,121" at bounding box center [805, 314] width 775 height 26
type input "118,119,120,121"
click at [1227, 314] on button "button" at bounding box center [1220, 313] width 30 height 23
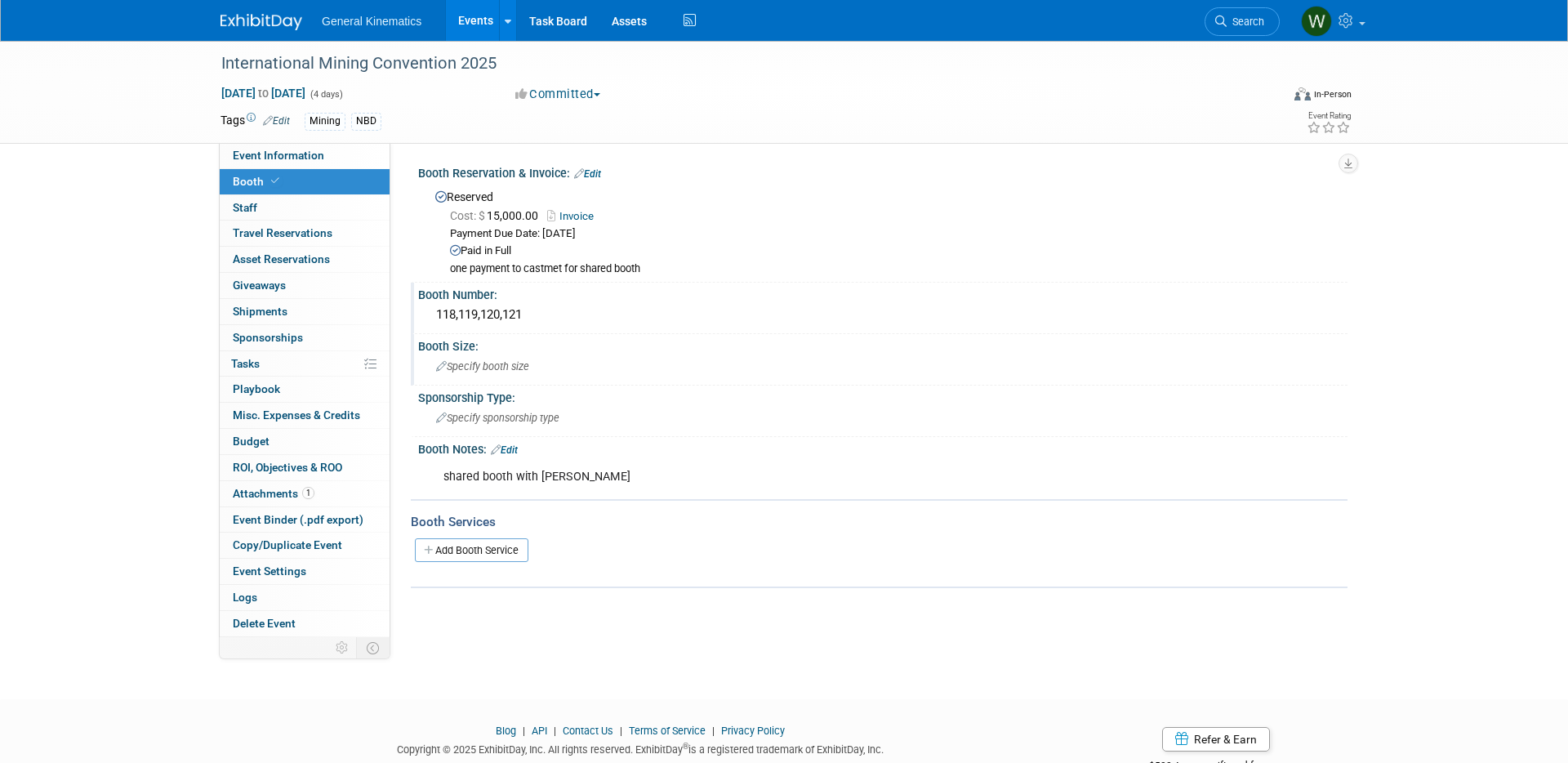
click at [563, 367] on div "Specify booth size" at bounding box center [883, 366] width 905 height 26
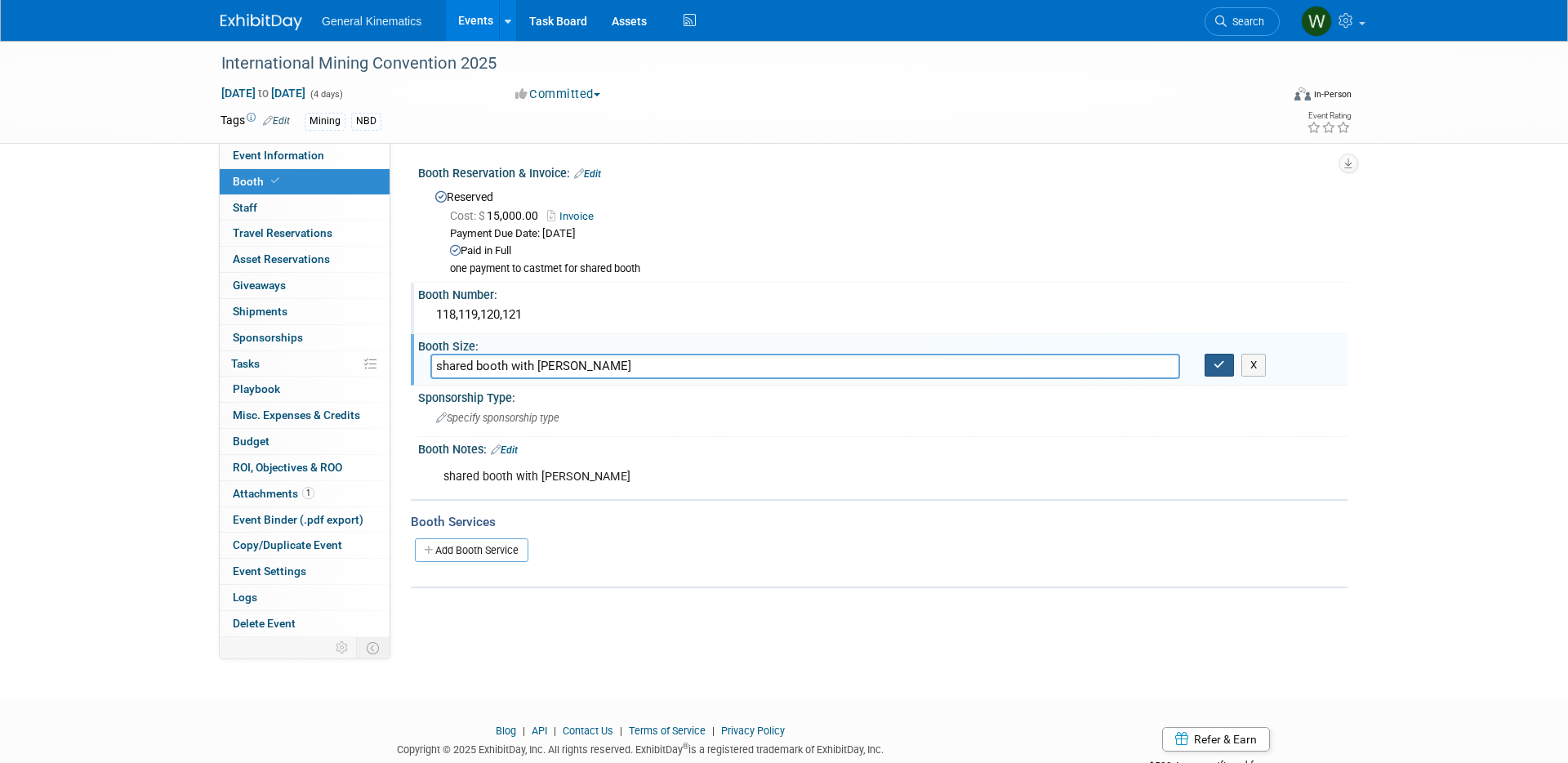
type input "shared booth with castmet"
click at [1217, 365] on icon "button" at bounding box center [1219, 365] width 12 height 11
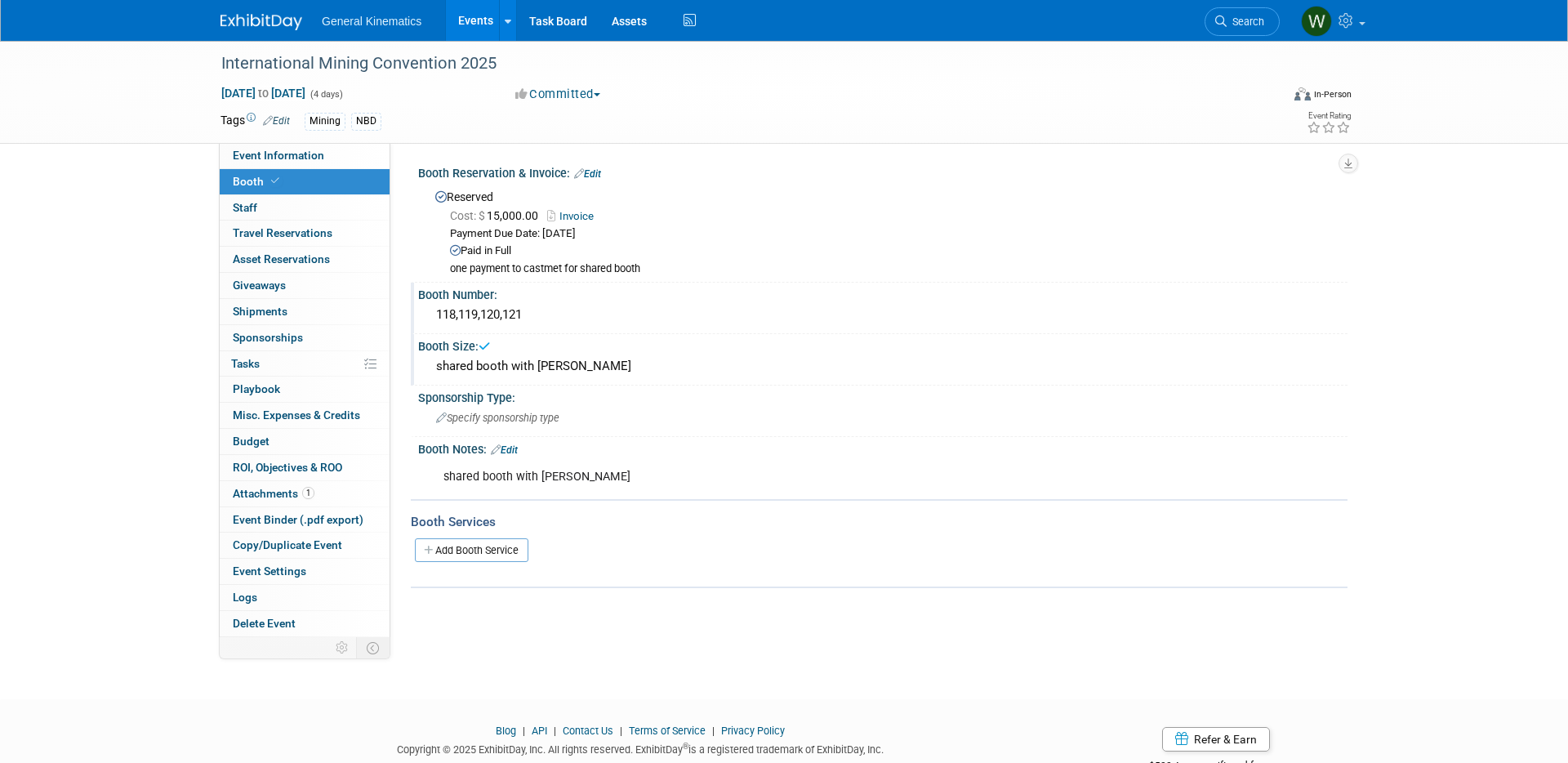
click at [520, 363] on div "shared booth with castmet" at bounding box center [883, 366] width 905 height 26
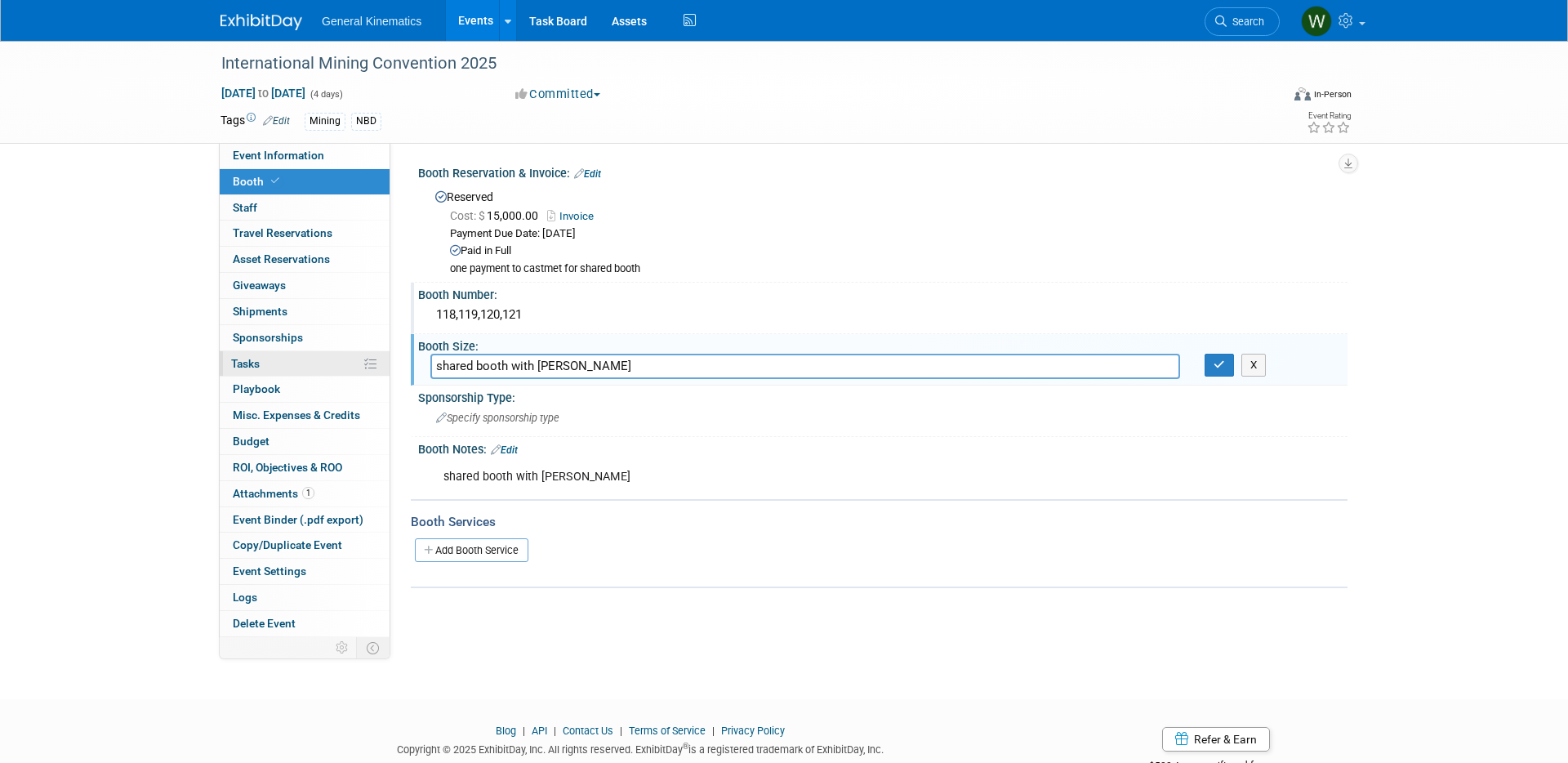
drag, startPoint x: 554, startPoint y: 365, endPoint x: 351, endPoint y: 358, distance: 203.1
click at [351, 358] on div "Event Information Event Info Booth Booth 0 Staff 0 Staff 0 Travel Reservations …" at bounding box center [784, 339] width 1151 height 596
type input "20x20"
drag, startPoint x: 1222, startPoint y: 363, endPoint x: 1211, endPoint y: 355, distance: 13.6
click at [1221, 363] on icon "button" at bounding box center [1219, 365] width 12 height 11
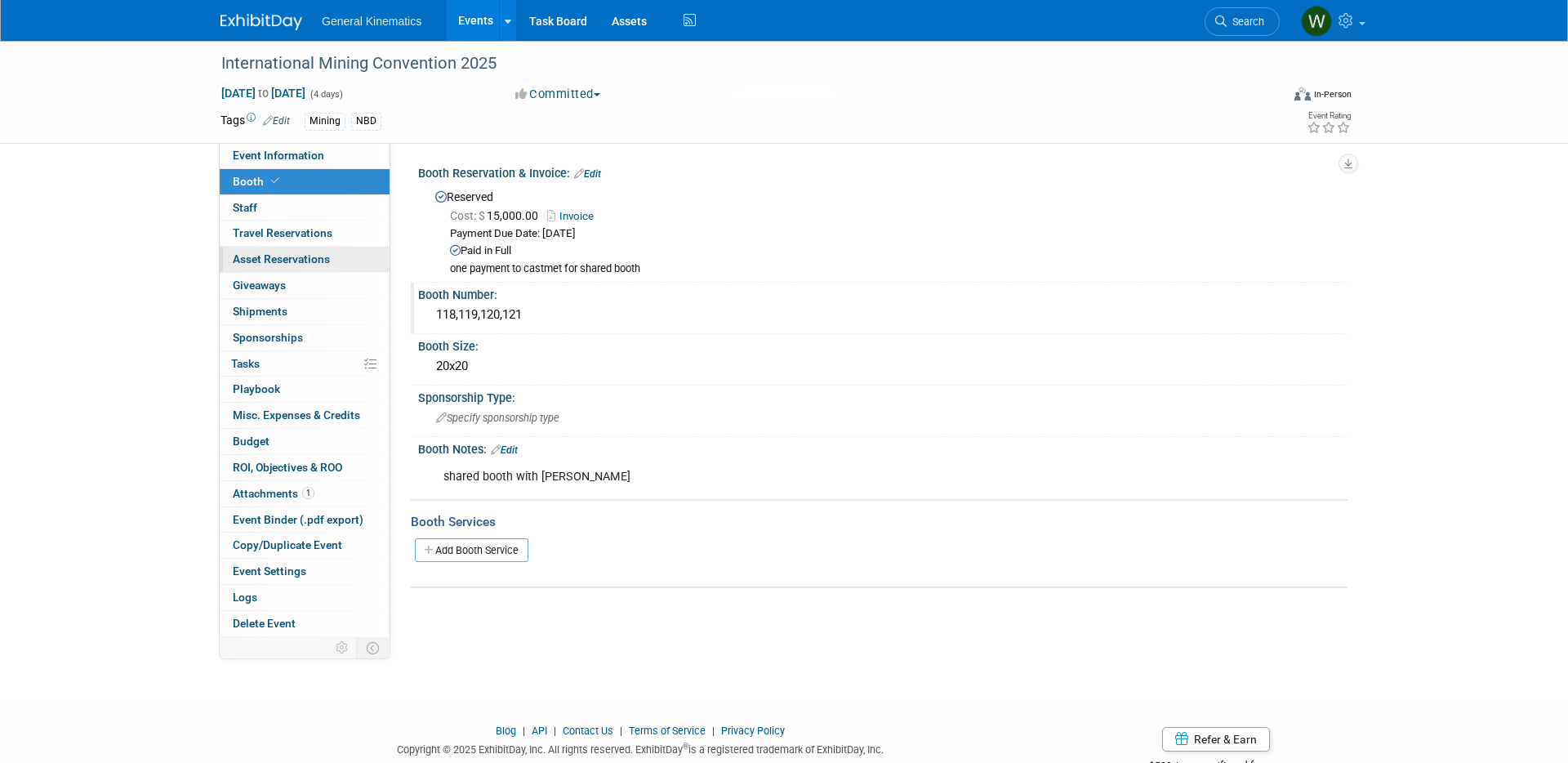
click at [276, 258] on span "Asset Reservations 0" at bounding box center [281, 259] width 97 height 13
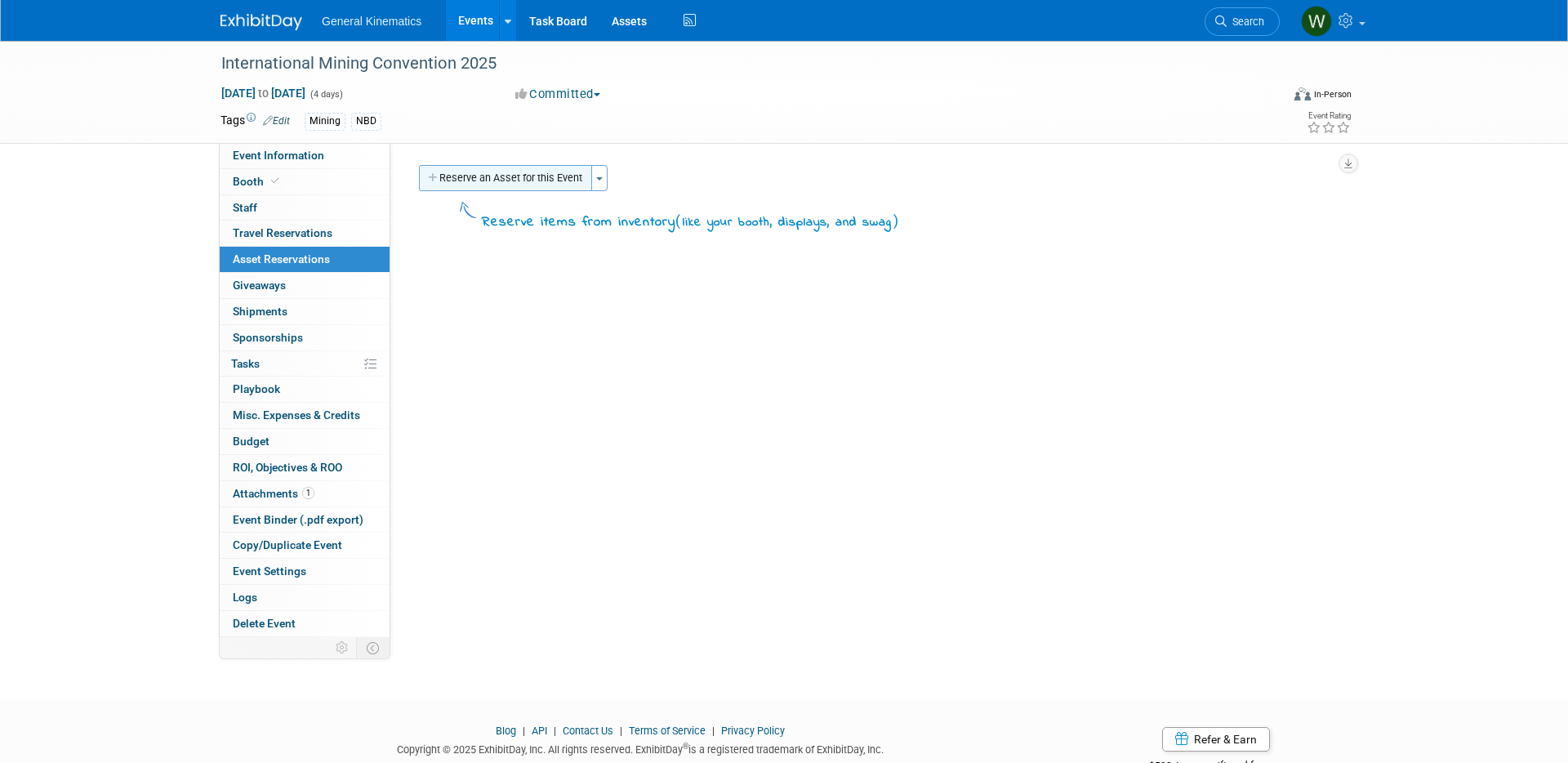
click at [463, 171] on button "Reserve an Asset for this Event" at bounding box center [506, 178] width 173 height 26
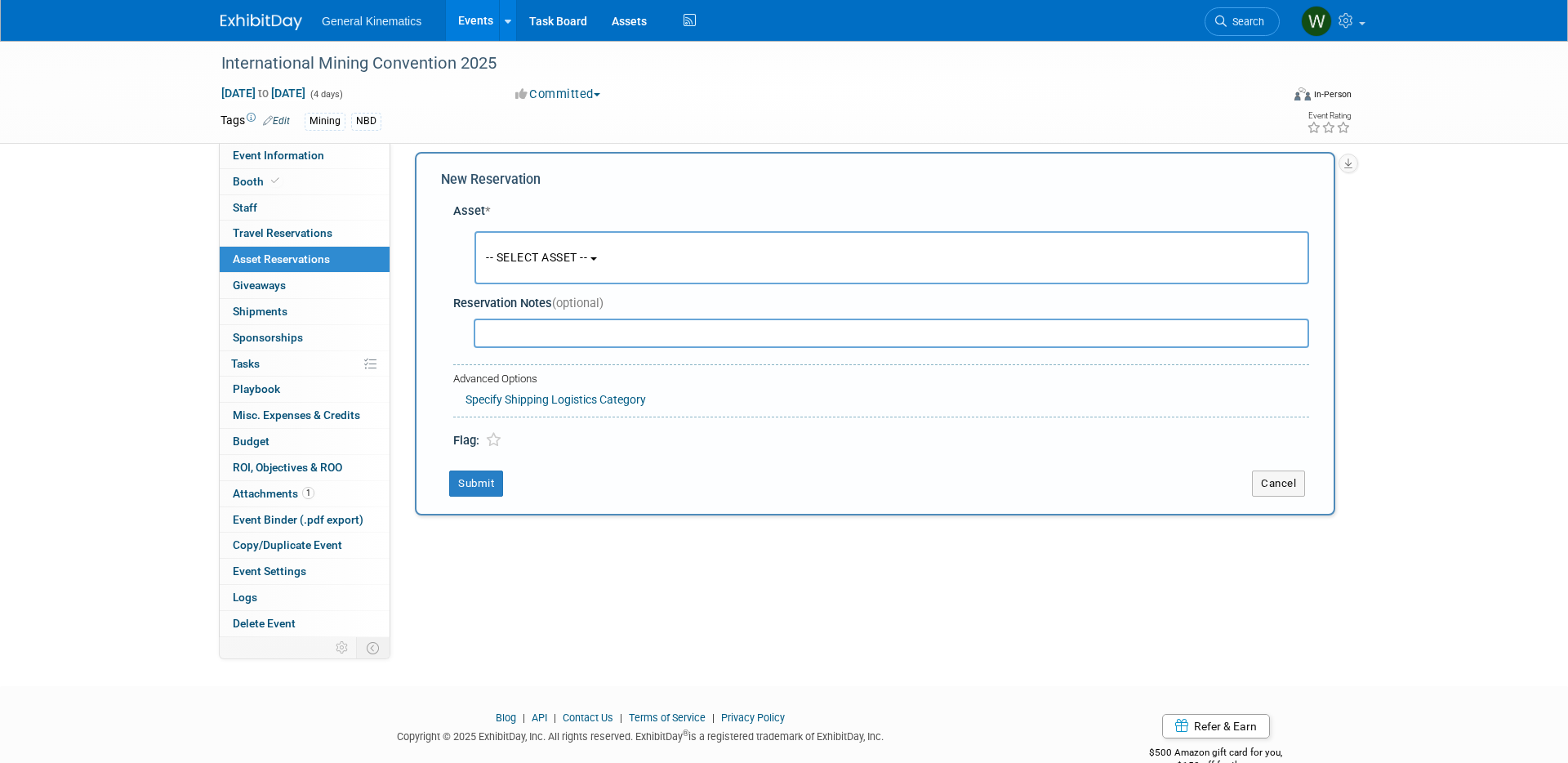
scroll to position [16, 0]
click at [618, 261] on button "-- SELECT ASSET --" at bounding box center [892, 255] width 835 height 53
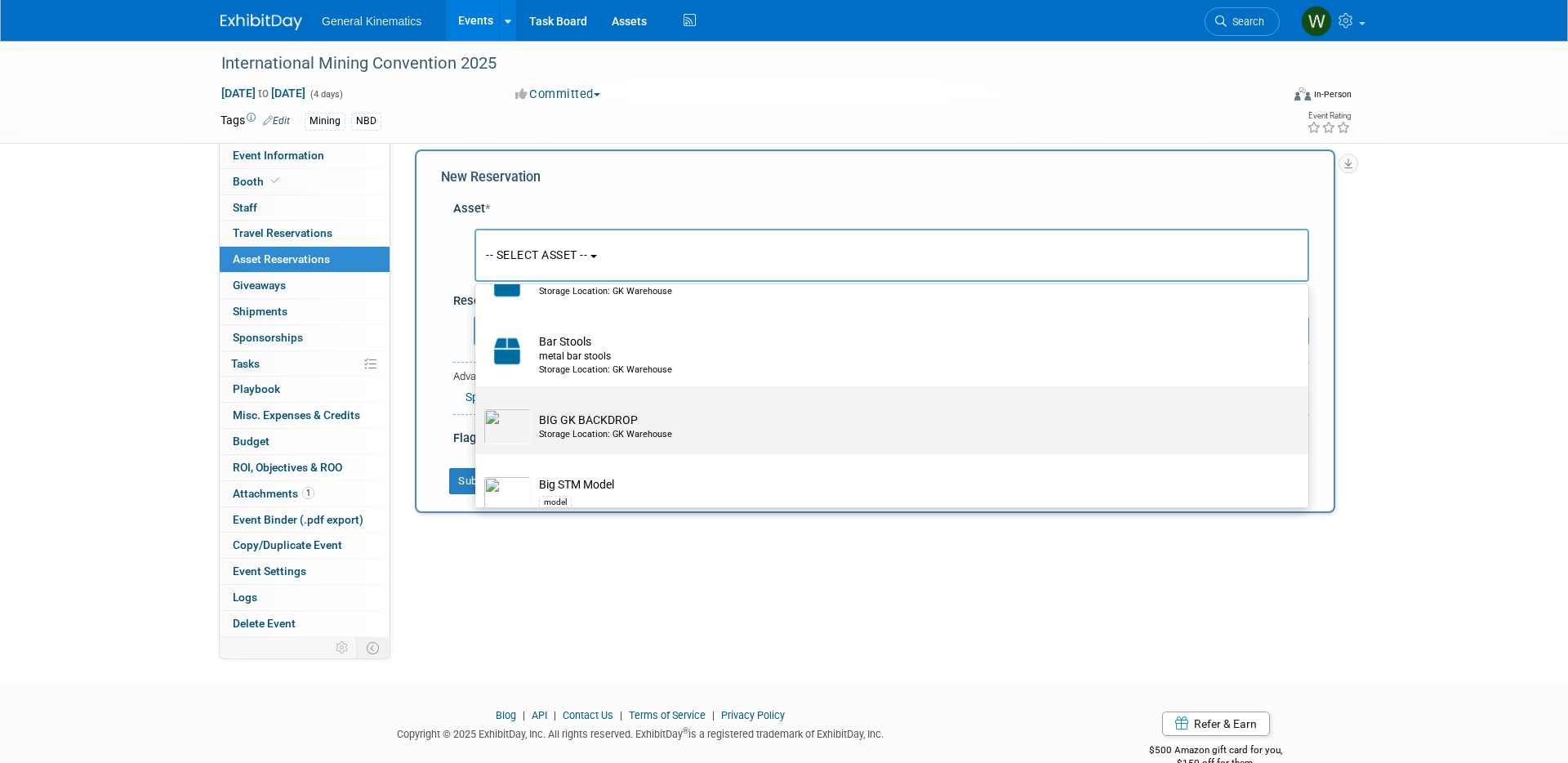
scroll to position [380, 0]
click at [633, 437] on div "Storage Location: GK Warehouse" at bounding box center [907, 434] width 737 height 13
click at [478, 405] on input "BIG GK BACKDROP Storage Location: GK Warehouse" at bounding box center [472, 399] width 11 height 11
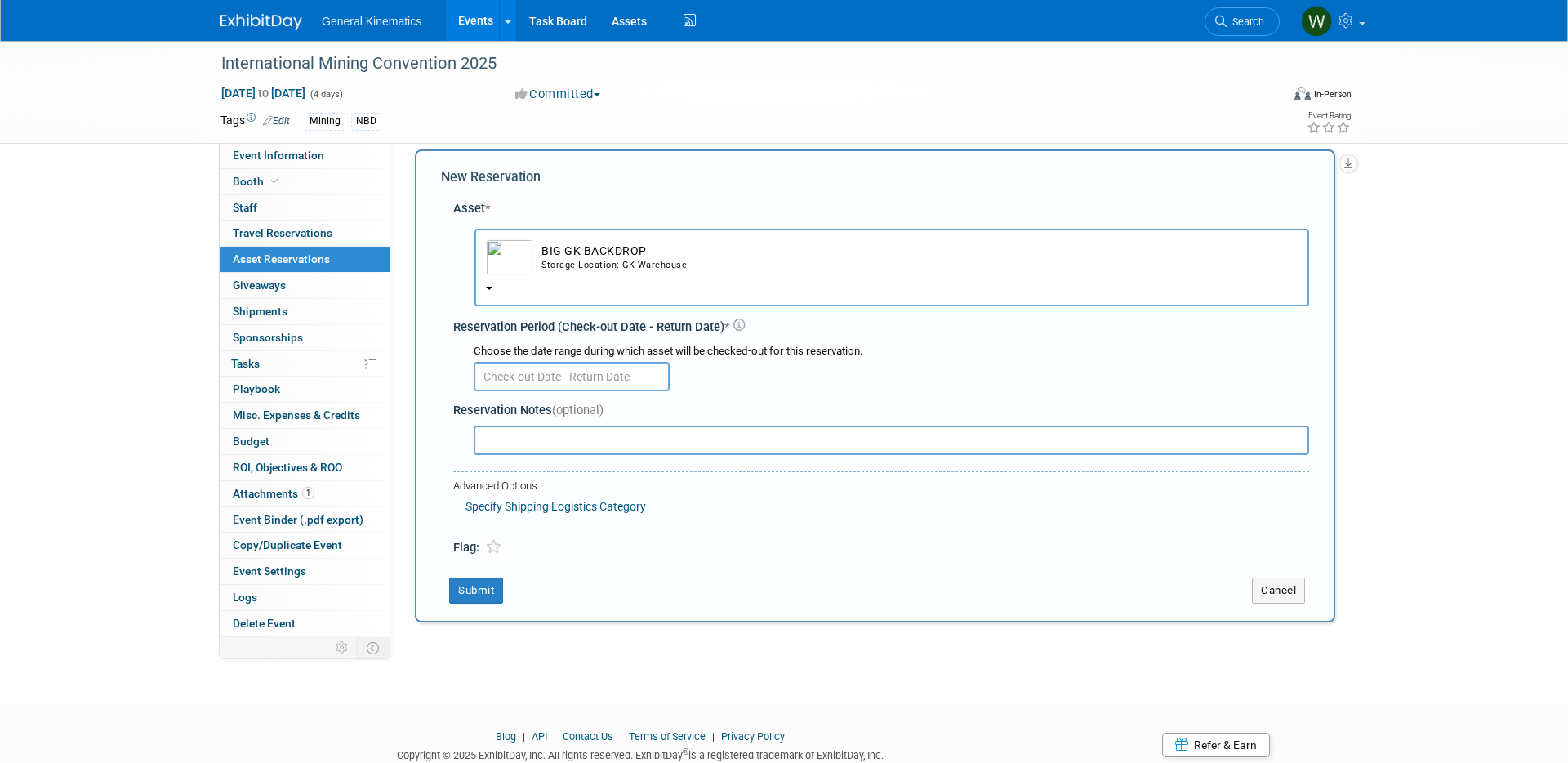
click at [577, 266] on div "Storage Location: GK Warehouse" at bounding box center [919, 266] width 756 height 13
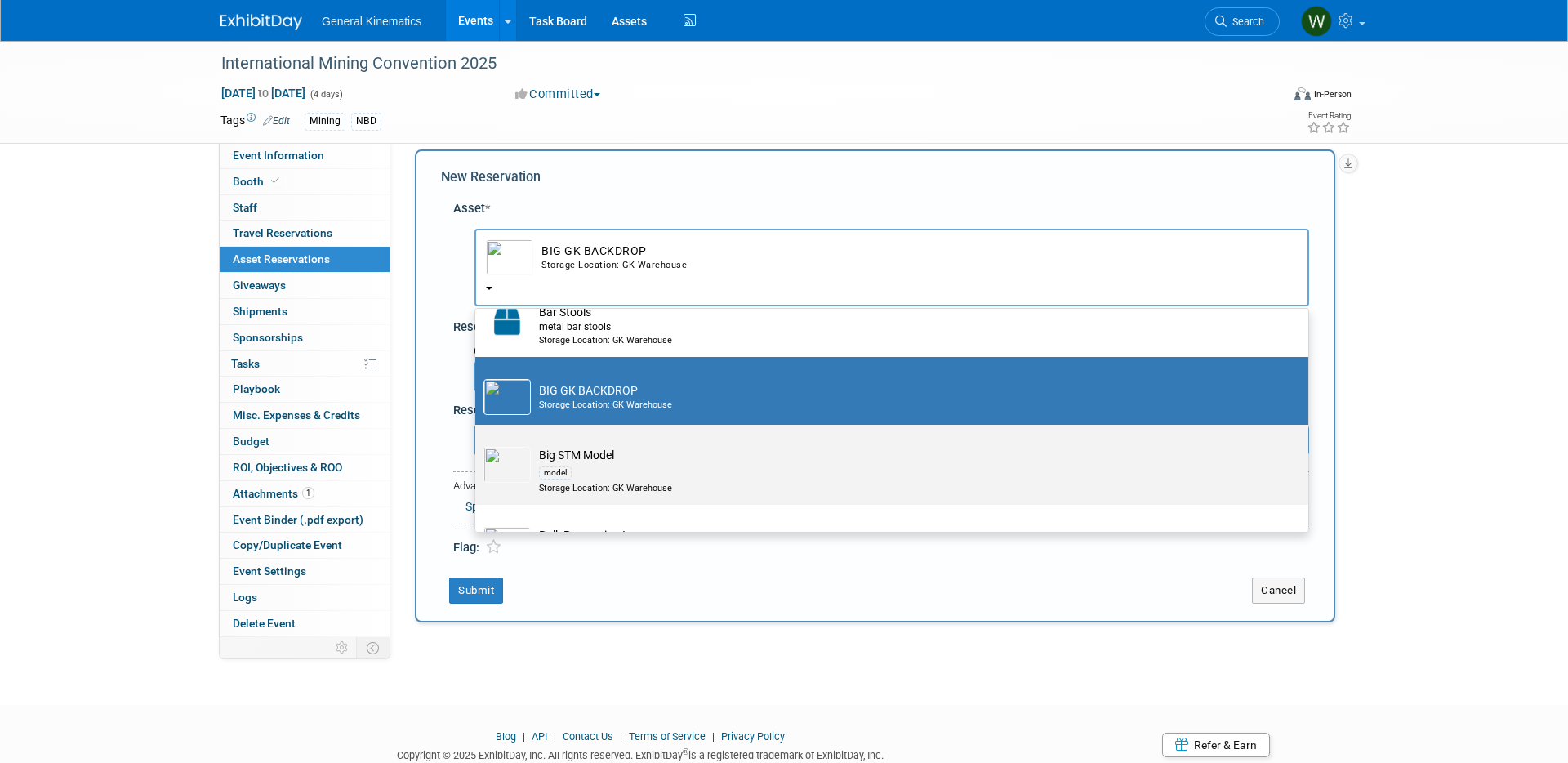
scroll to position [436, 0]
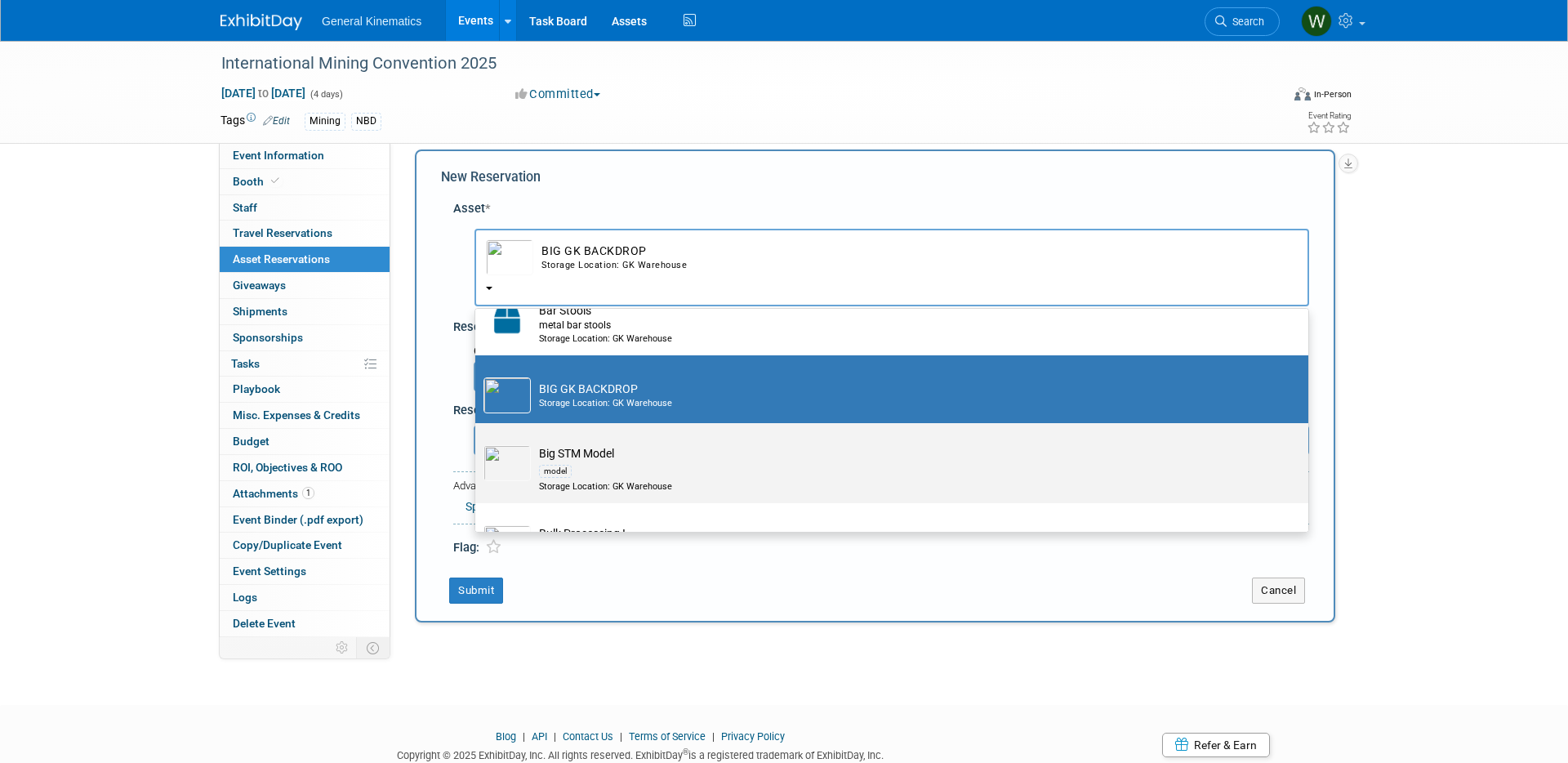
click at [597, 444] on label "Big STM Model model Storage Location: GK Warehouse" at bounding box center [888, 463] width 808 height 73
click at [478, 443] on input "Big STM Model model Storage Location: GK Warehouse" at bounding box center [472, 437] width 11 height 11
select select "10717184"
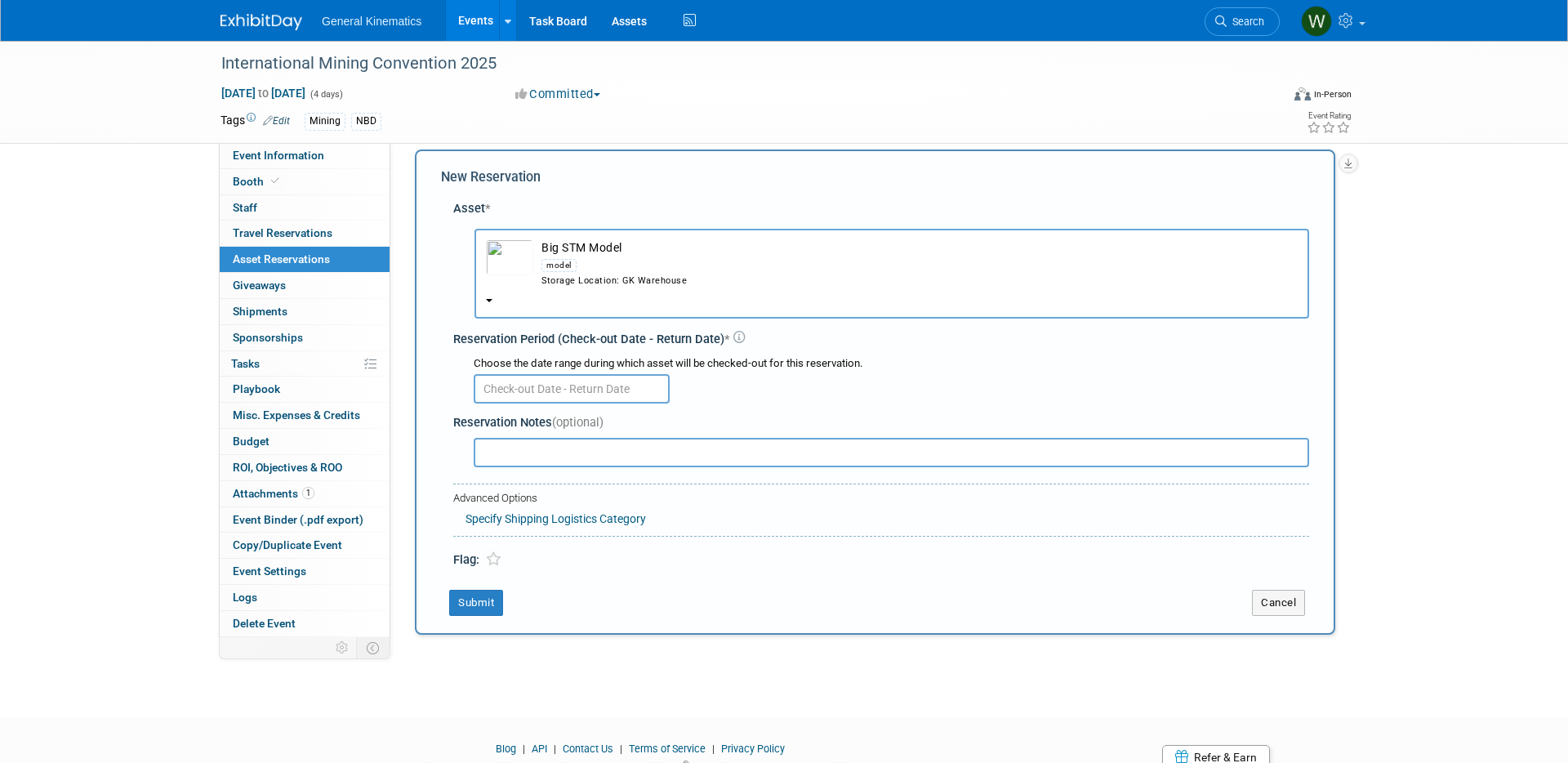
click at [572, 387] on input "text" at bounding box center [572, 389] width 196 height 30
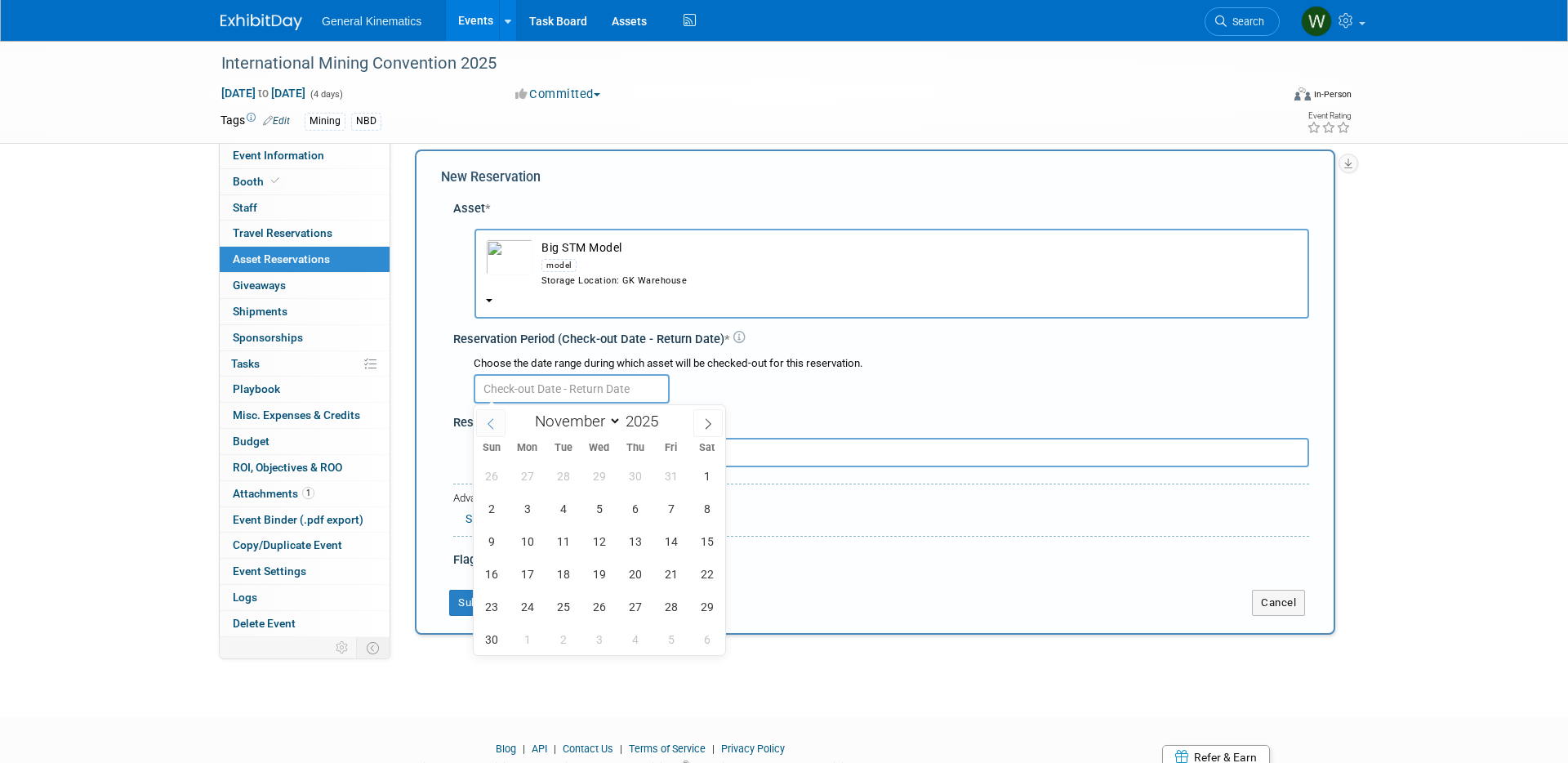
click at [501, 423] on span at bounding box center [491, 423] width 30 height 28
select select "9"
click at [530, 541] on span "13" at bounding box center [527, 541] width 32 height 32
type input "[DATE]"
click at [710, 422] on icon at bounding box center [709, 424] width 12 height 12
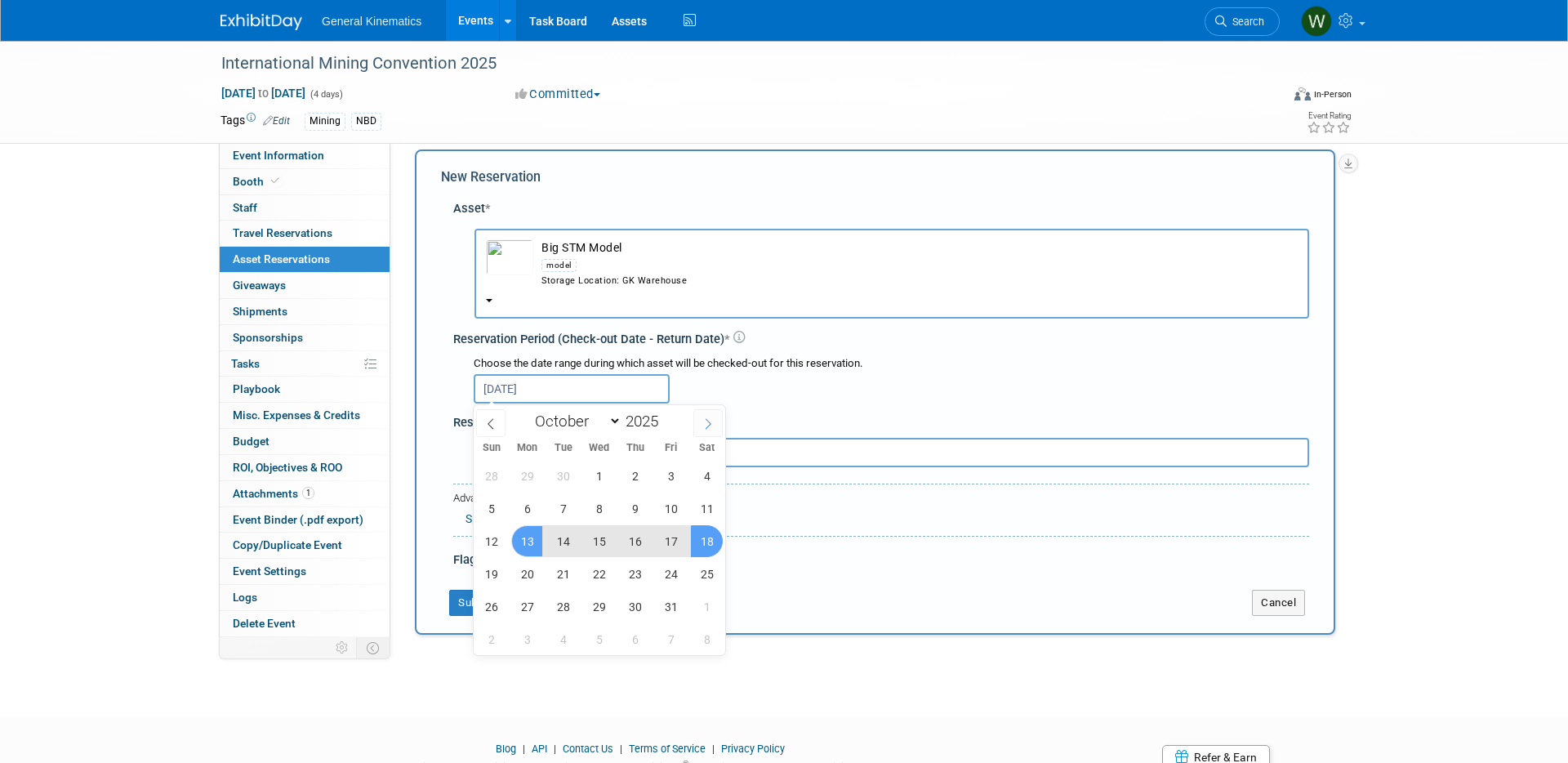
select select "10"
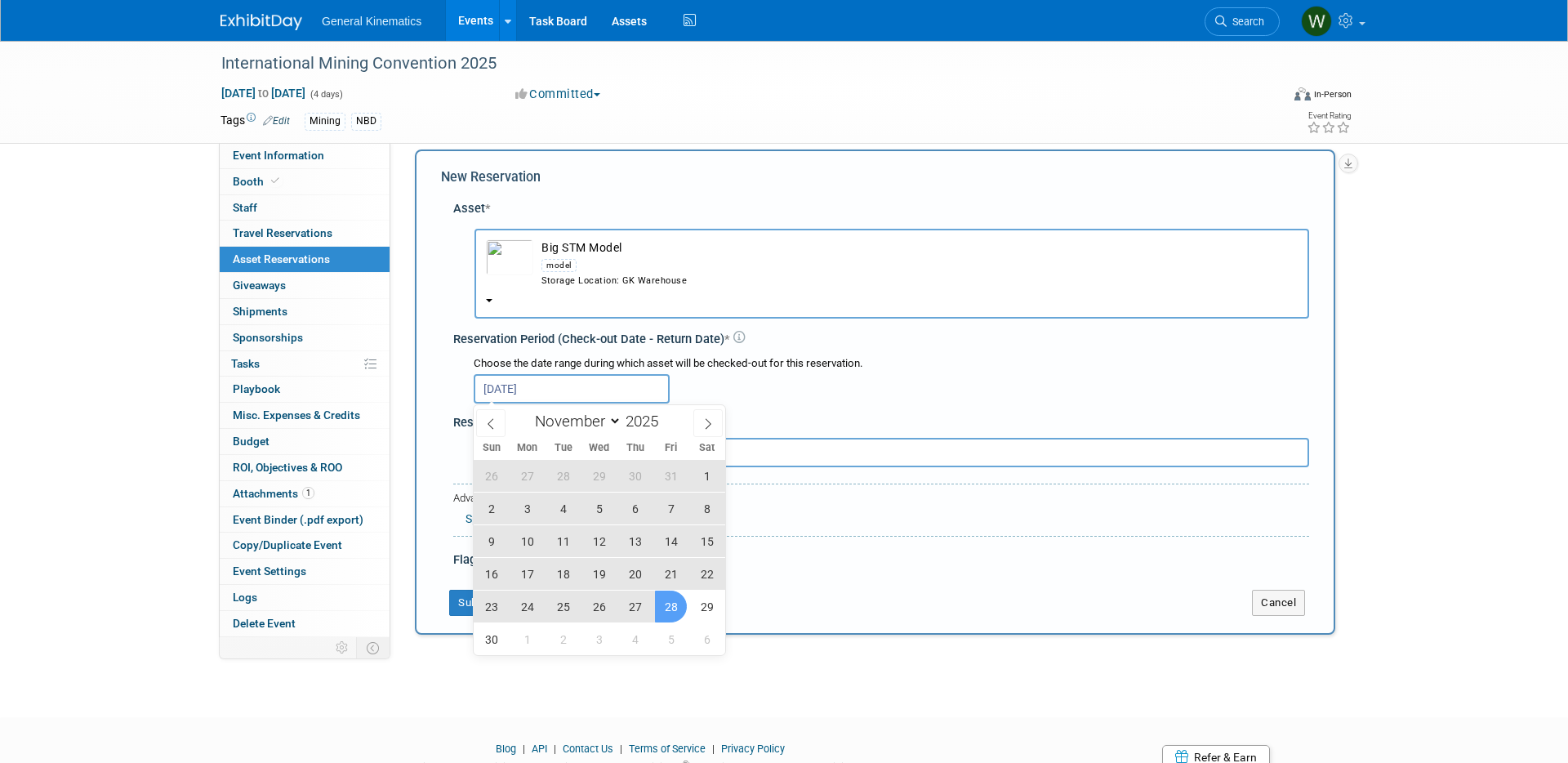
click at [671, 608] on span "28" at bounding box center [671, 606] width 32 height 32
type input "Oct 13, 2025 to Nov 28, 2025"
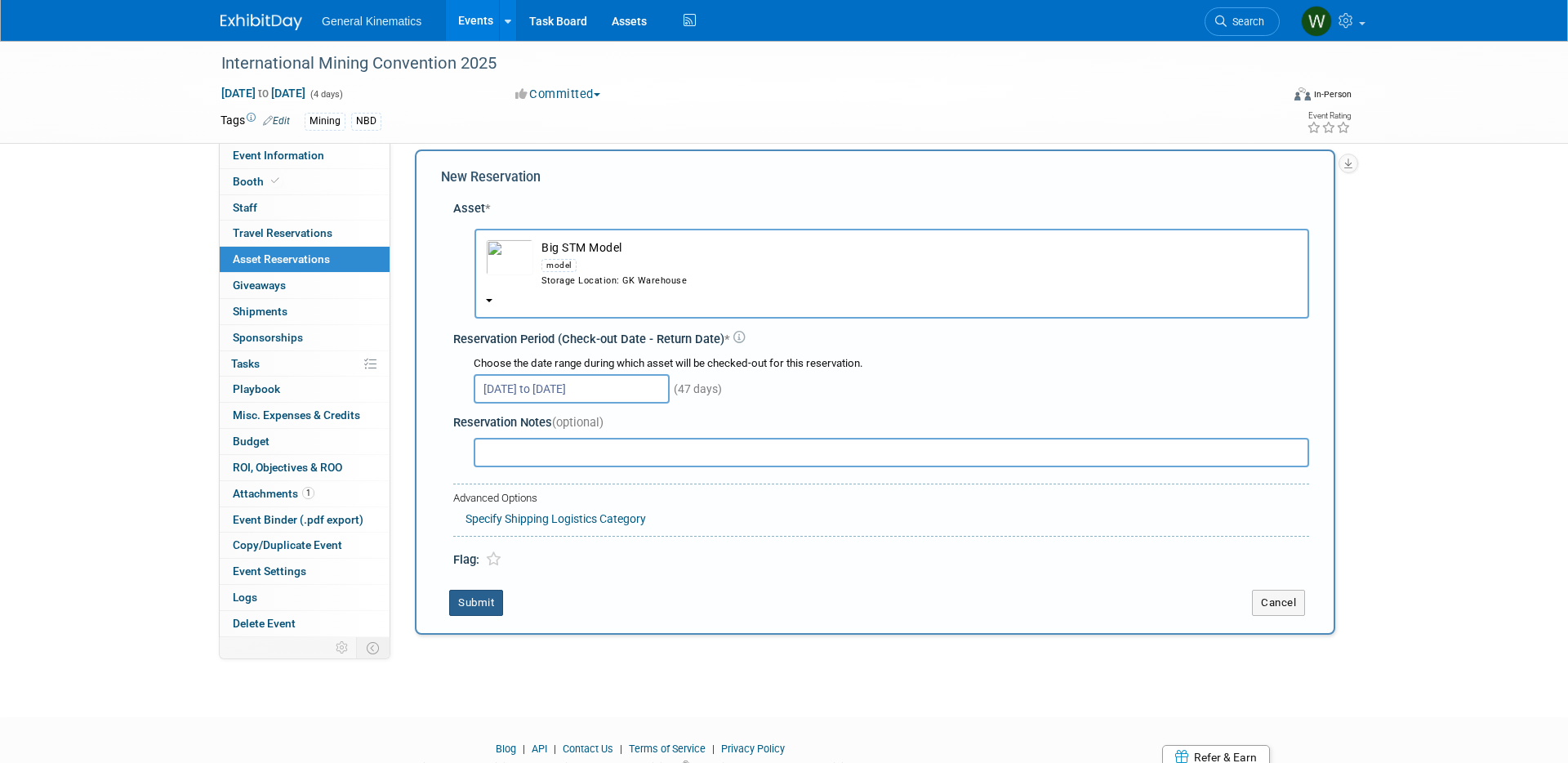
click at [474, 603] on button "Submit" at bounding box center [476, 603] width 54 height 26
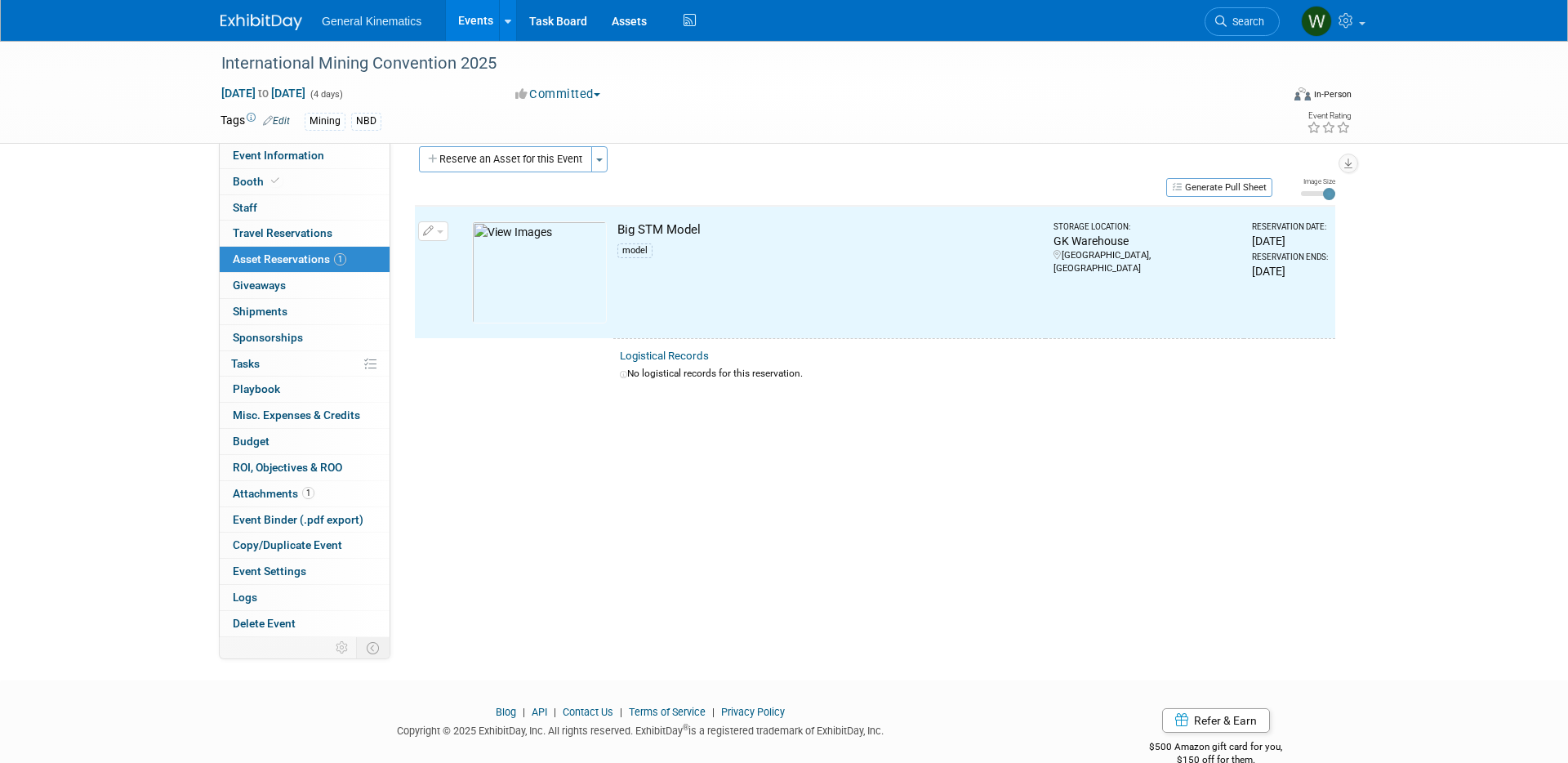
scroll to position [21, 0]
